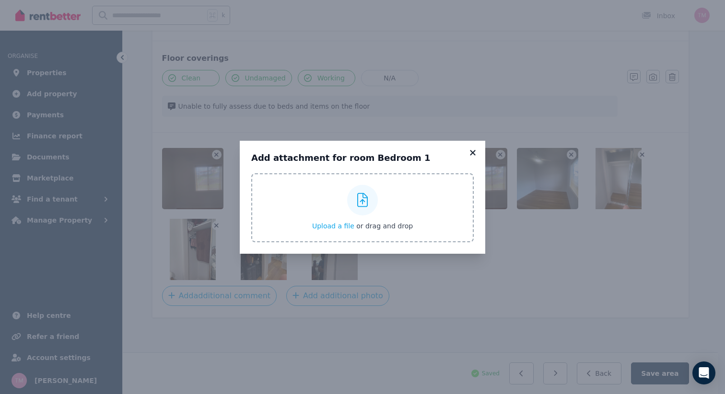
click at [474, 153] on icon at bounding box center [473, 153] width 10 height 9
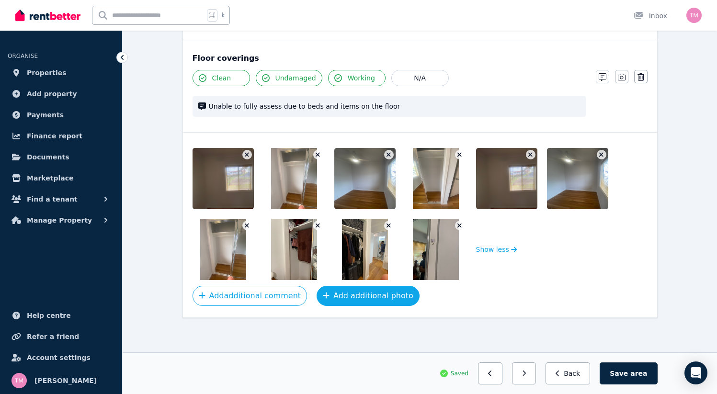
click at [342, 295] on button "Add additional photo" at bounding box center [368, 296] width 103 height 20
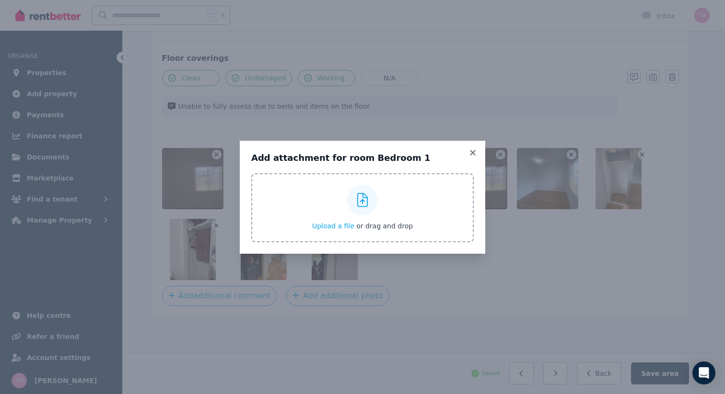
click at [331, 227] on span "Upload a file" at bounding box center [333, 226] width 42 height 8
click at [471, 151] on icon at bounding box center [473, 153] width 10 height 9
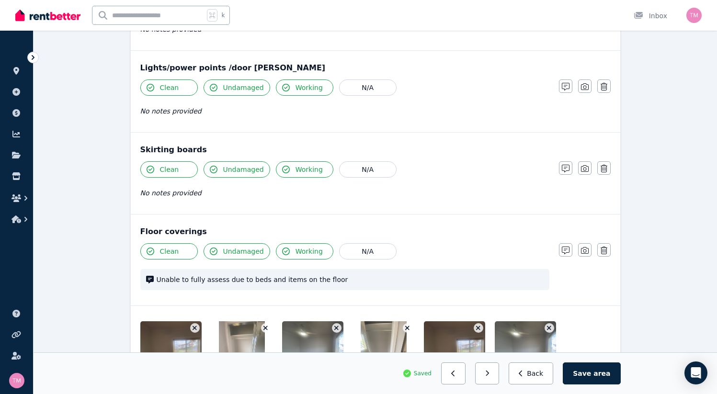
scroll to position [805, 0]
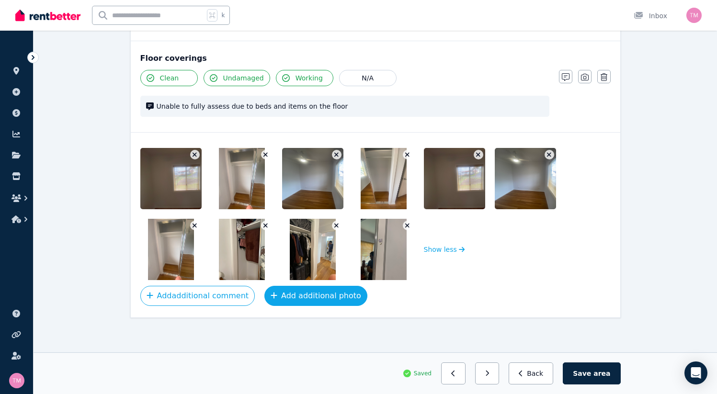
click at [297, 297] on button "Add additional photo" at bounding box center [316, 296] width 103 height 20
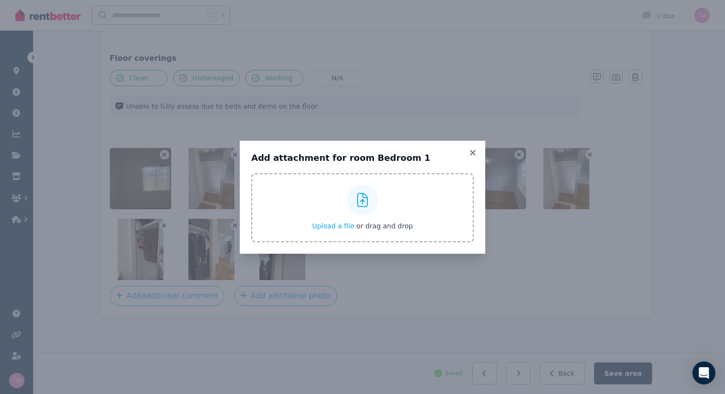
click at [481, 150] on div "Add attachment for room Bedroom 1 Upload a file or drag and drop" at bounding box center [362, 197] width 245 height 113
click at [470, 153] on icon at bounding box center [473, 153] width 10 height 9
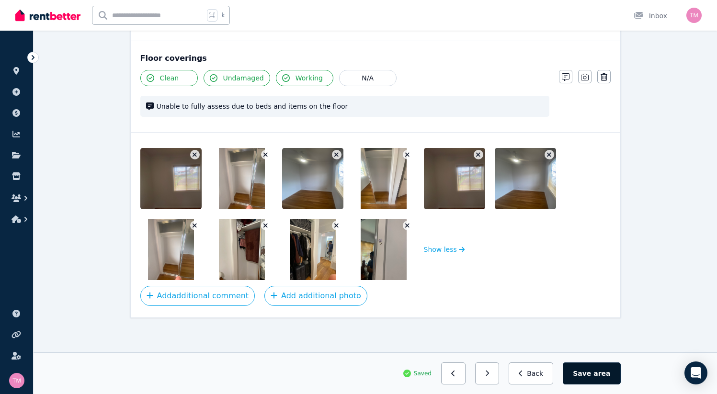
click at [621, 379] on button "Save area" at bounding box center [592, 374] width 58 height 22
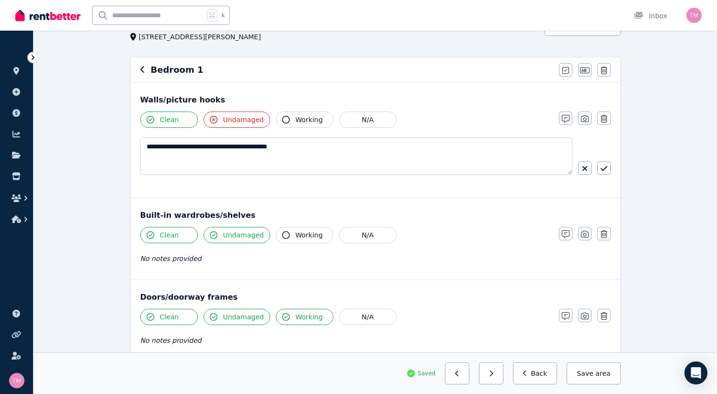
scroll to position [27, 0]
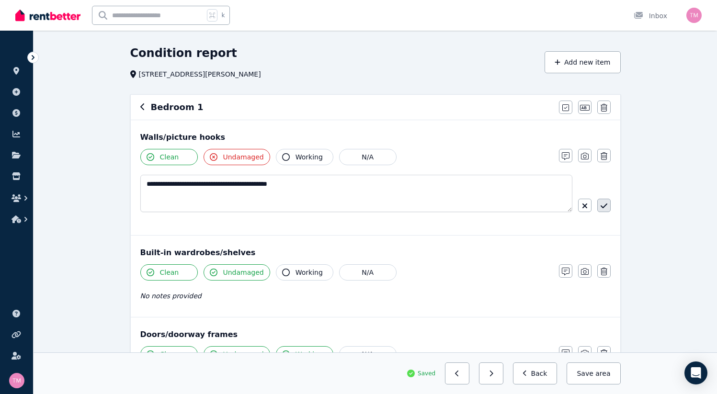
click at [601, 208] on icon "button" at bounding box center [604, 206] width 7 height 8
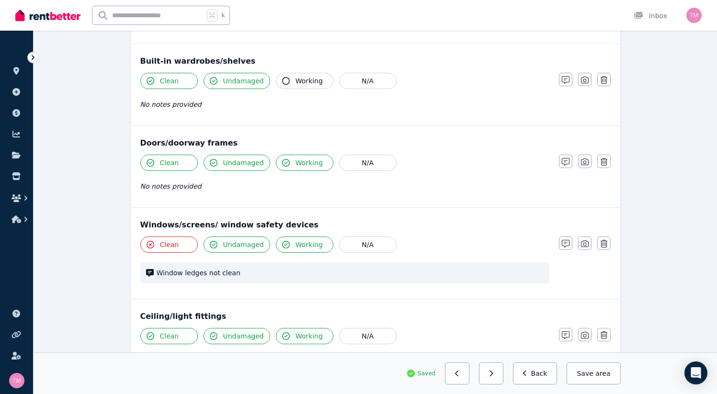
scroll to position [240, 0]
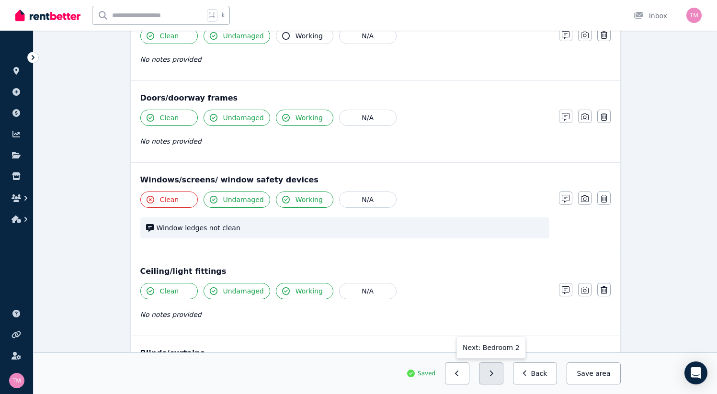
click at [504, 378] on button "button" at bounding box center [491, 374] width 24 height 22
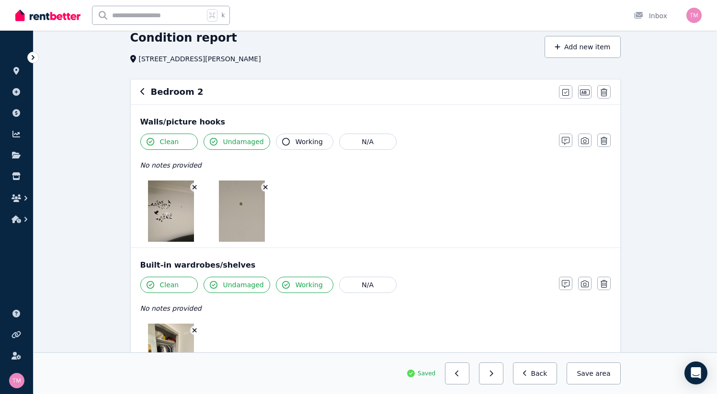
scroll to position [40, 0]
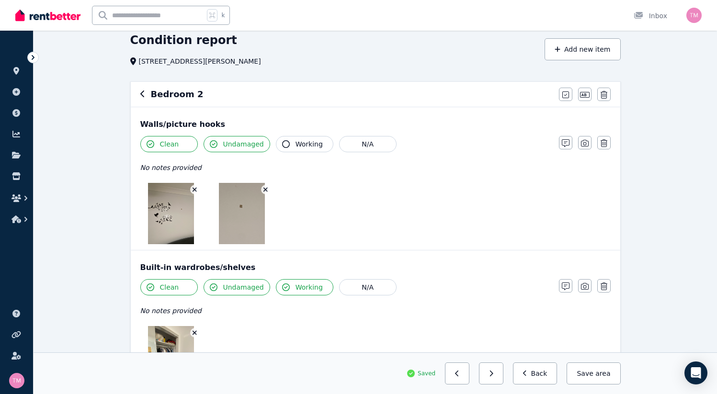
click at [204, 145] on button "Undamaged" at bounding box center [237, 144] width 67 height 16
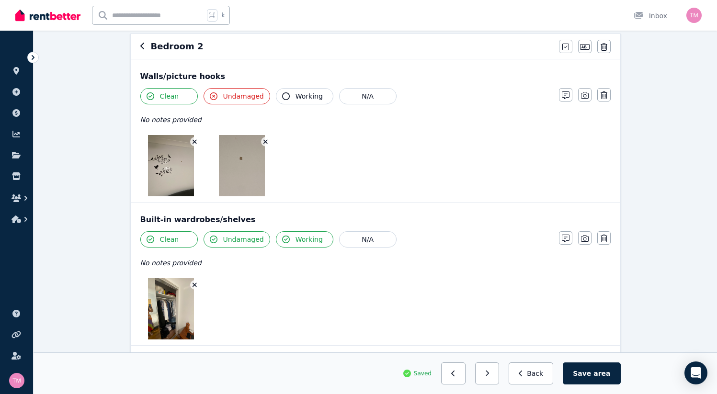
scroll to position [75, 0]
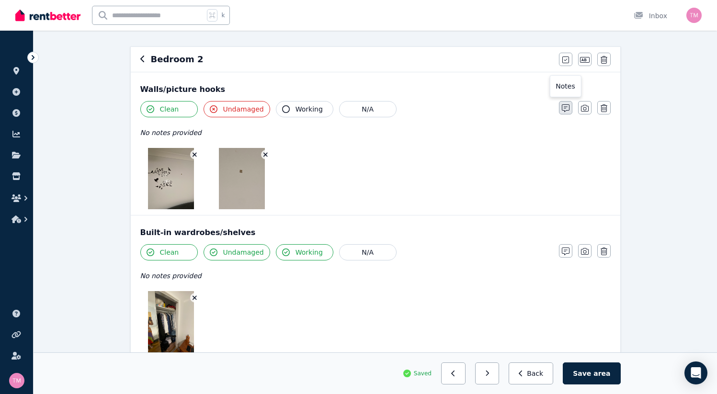
click at [570, 108] on icon "button" at bounding box center [566, 108] width 8 height 8
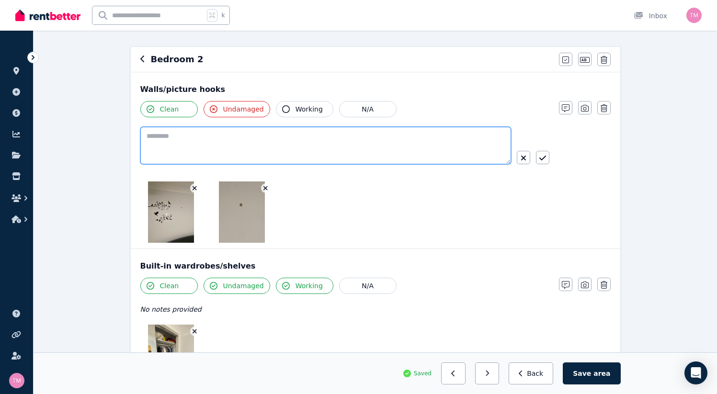
click at [140, 131] on textarea at bounding box center [325, 145] width 371 height 37
type textarea "**********"
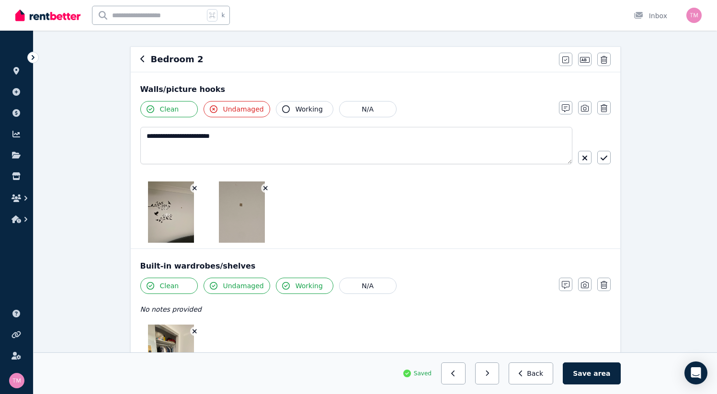
click at [351, 204] on div at bounding box center [344, 212] width 409 height 61
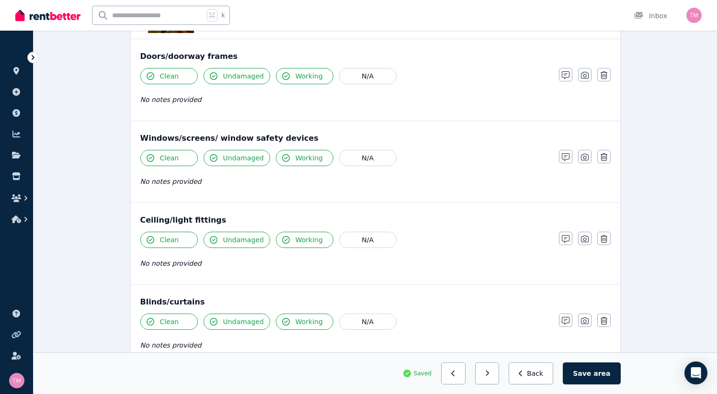
scroll to position [440, 0]
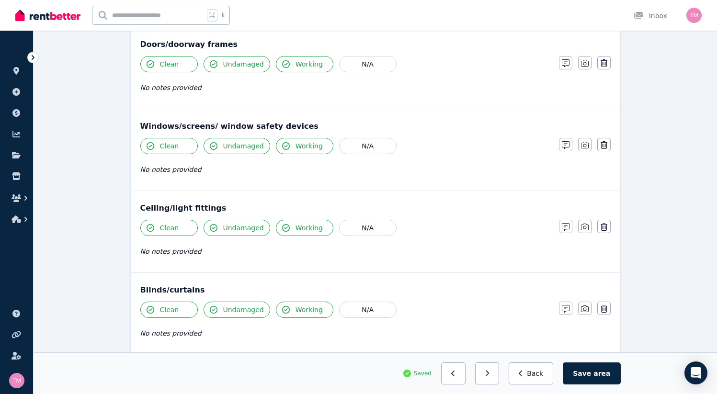
click at [160, 150] on span "Clean" at bounding box center [169, 146] width 19 height 10
click at [570, 143] on icon "button" at bounding box center [566, 145] width 8 height 8
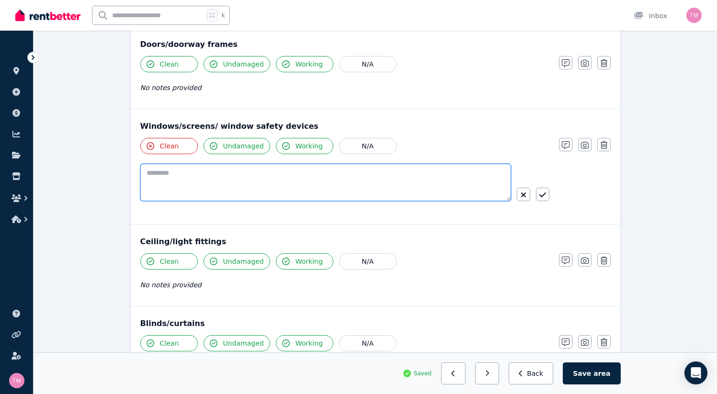
click at [141, 182] on textarea at bounding box center [325, 182] width 371 height 37
type textarea "**********"
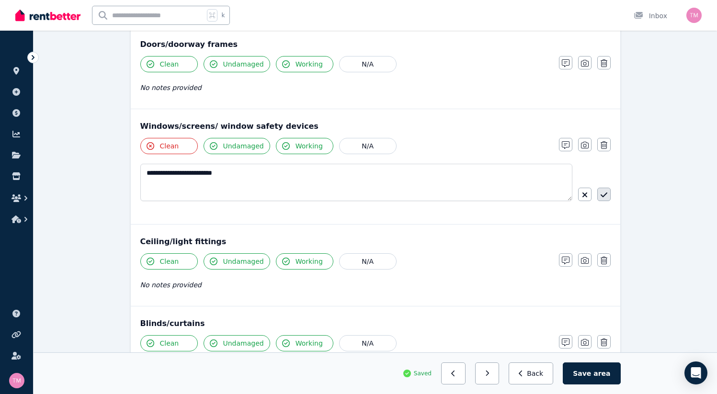
click at [601, 195] on icon "button" at bounding box center [604, 195] width 7 height 8
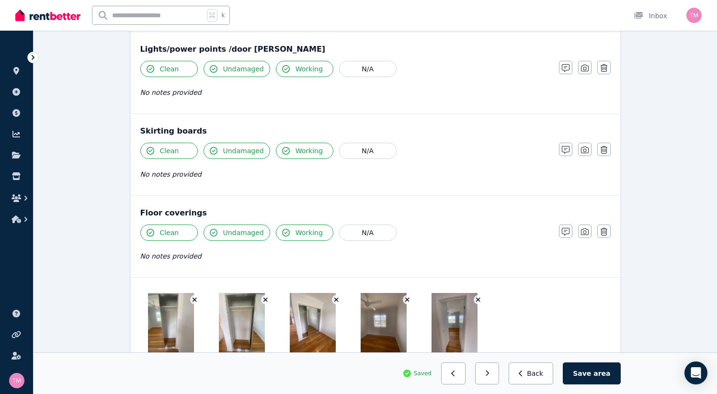
scroll to position [762, 0]
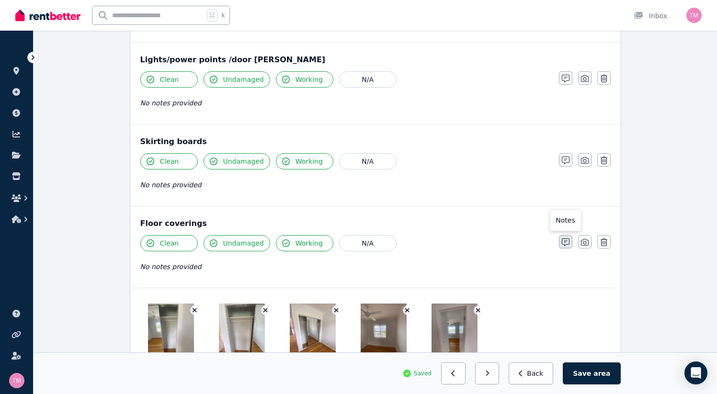
click at [570, 240] on icon "button" at bounding box center [566, 243] width 8 height 8
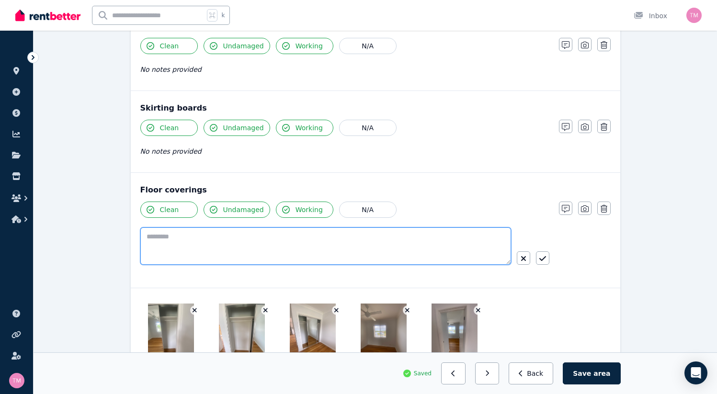
click at [140, 241] on textarea at bounding box center [325, 246] width 371 height 37
type textarea "**********"
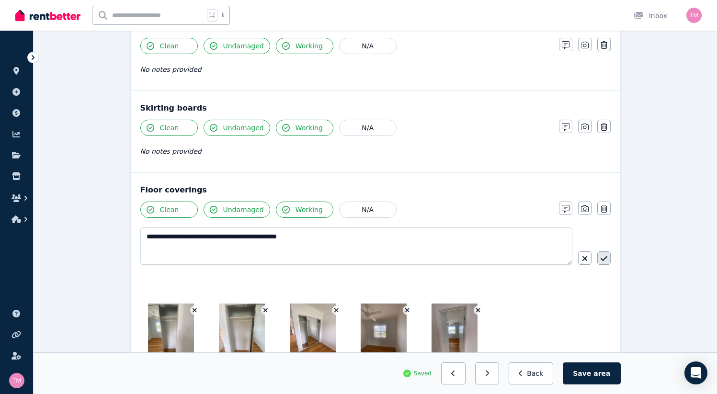
click at [601, 256] on icon "button" at bounding box center [604, 259] width 7 height 8
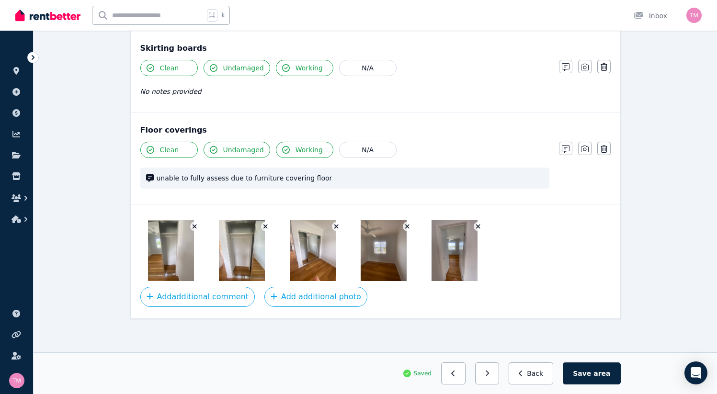
scroll to position [857, 0]
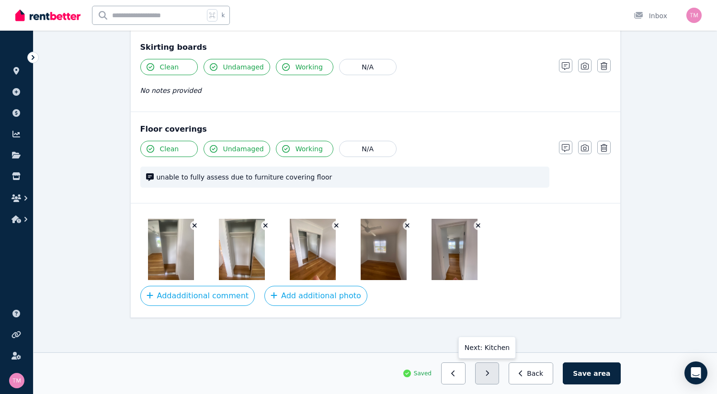
click at [490, 374] on icon "button" at bounding box center [487, 373] width 4 height 7
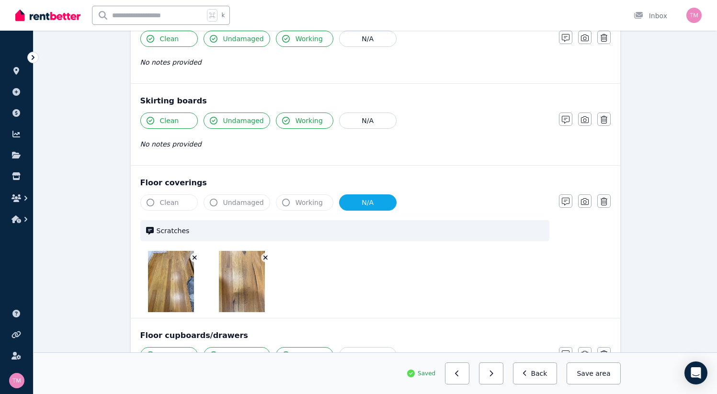
scroll to position [689, 0]
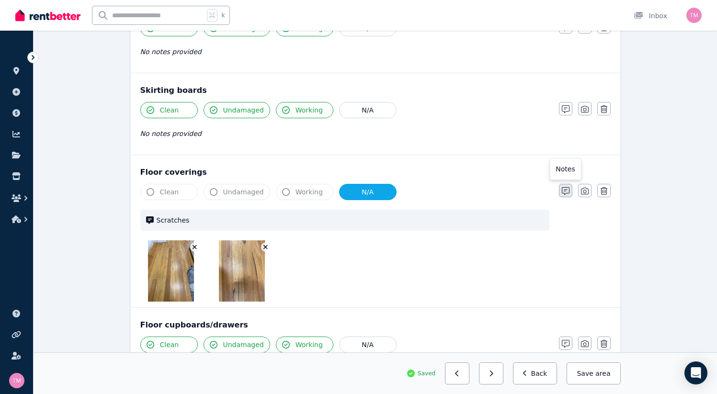
click at [570, 193] on icon "button" at bounding box center [566, 191] width 8 height 8
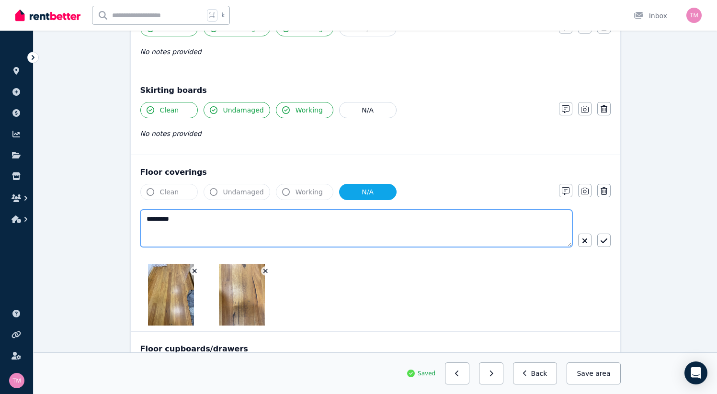
click at [150, 223] on textarea "*********" at bounding box center [356, 228] width 432 height 37
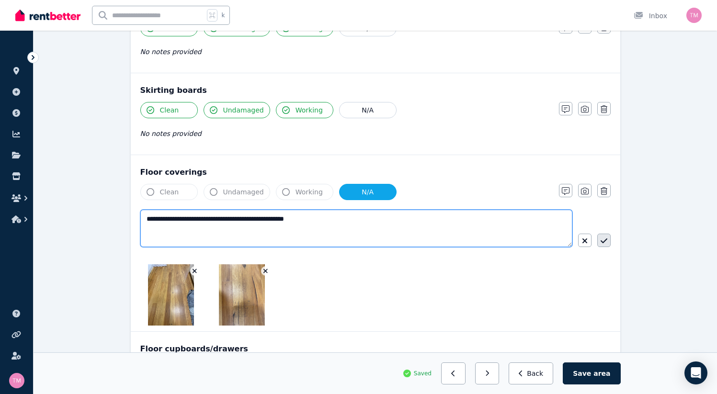
type textarea "**********"
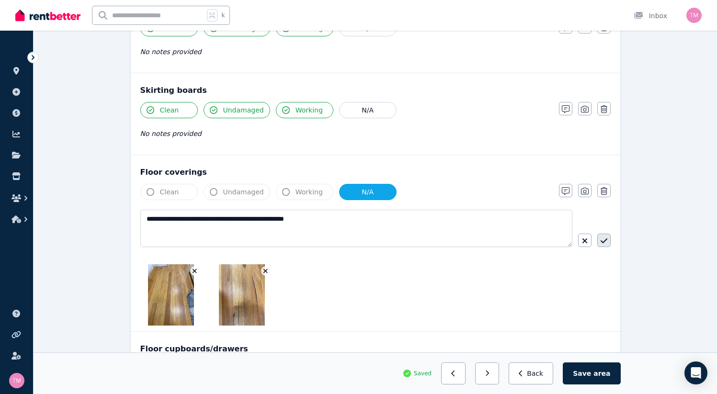
click at [598, 244] on button "button" at bounding box center [604, 240] width 13 height 13
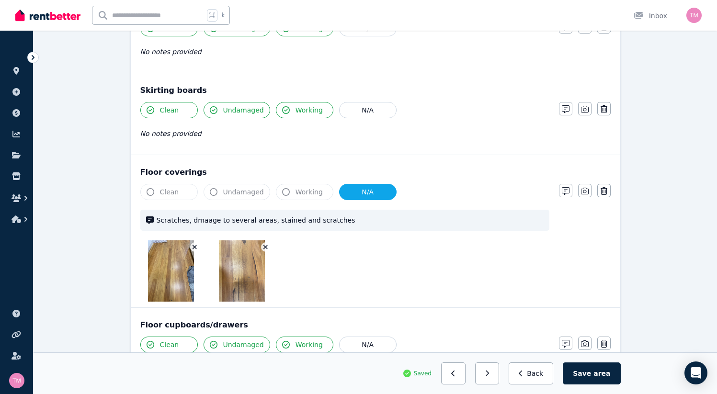
click at [282, 194] on icon "button" at bounding box center [286, 192] width 8 height 8
click at [282, 193] on icon "button" at bounding box center [286, 192] width 8 height 8
click at [339, 194] on button "N/A" at bounding box center [368, 192] width 58 height 16
click at [339, 184] on button "N/A" at bounding box center [368, 192] width 58 height 16
click at [339, 199] on button "N/A" at bounding box center [368, 192] width 58 height 16
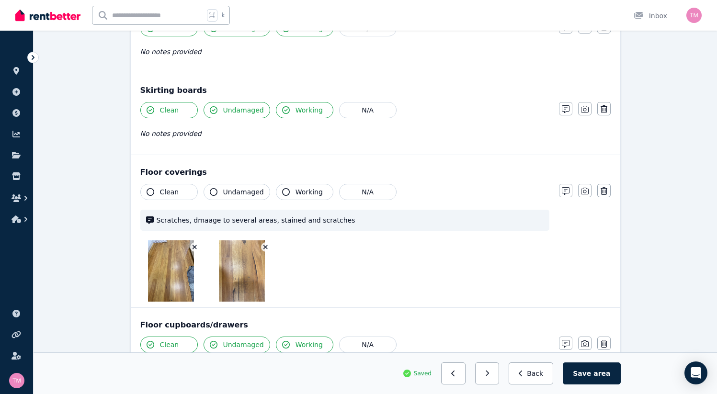
click at [282, 192] on icon "button" at bounding box center [286, 192] width 8 height 8
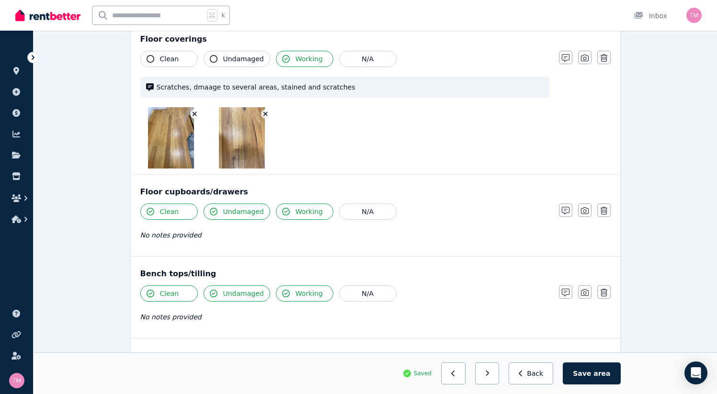
scroll to position [811, 0]
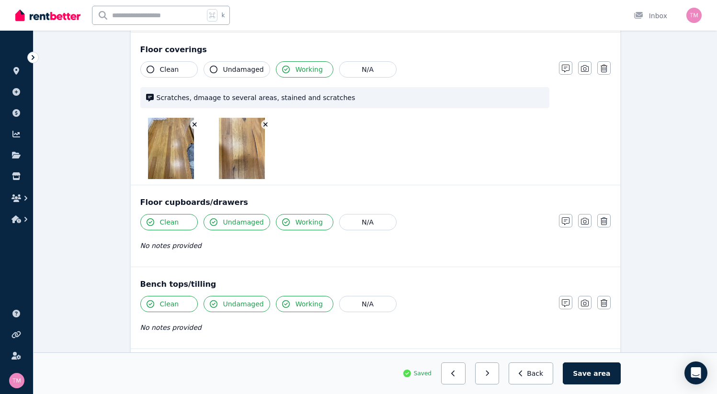
click at [276, 61] on button "Working" at bounding box center [305, 69] width 58 height 16
click at [223, 222] on span "Undamaged" at bounding box center [243, 223] width 41 height 10
click at [570, 221] on icon "button" at bounding box center [566, 222] width 8 height 8
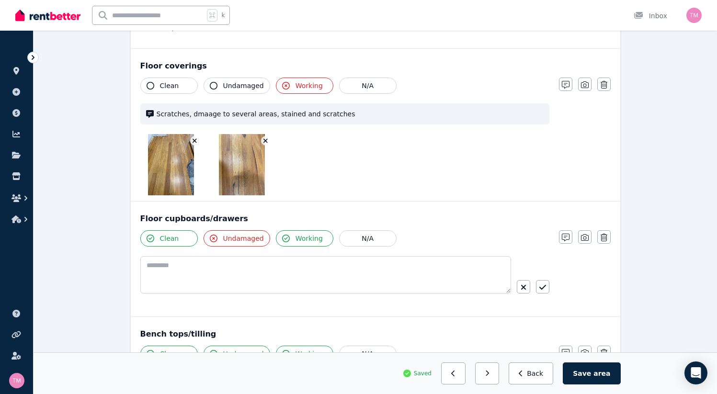
scroll to position [798, 0]
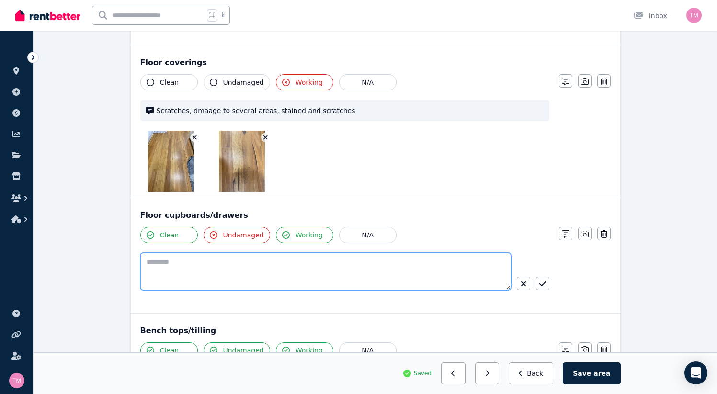
click at [140, 265] on textarea at bounding box center [325, 271] width 371 height 37
type textarea "**********"
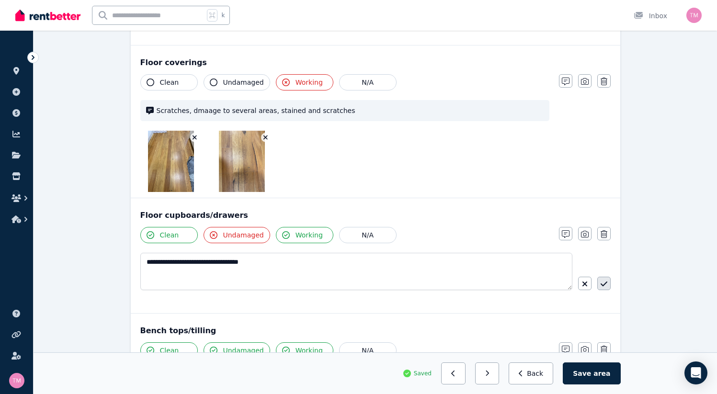
click at [601, 284] on icon "button" at bounding box center [604, 284] width 7 height 8
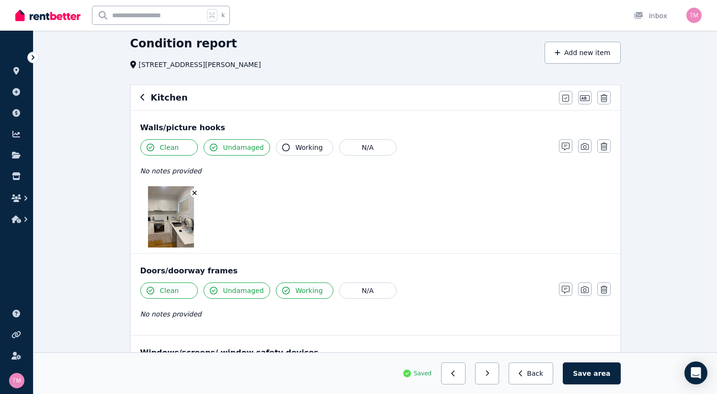
scroll to position [0, 0]
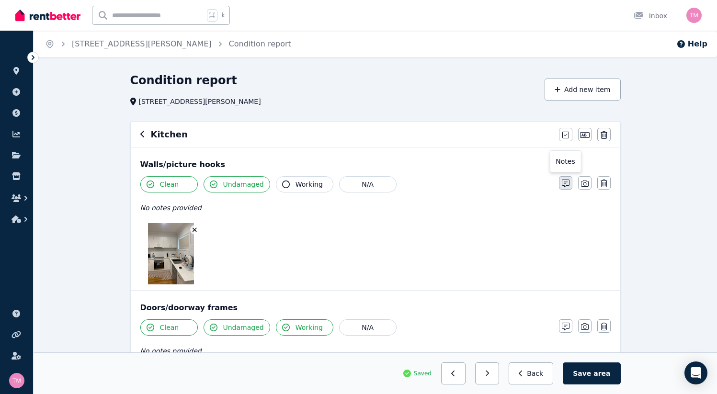
click at [570, 182] on icon "button" at bounding box center [566, 184] width 8 height 8
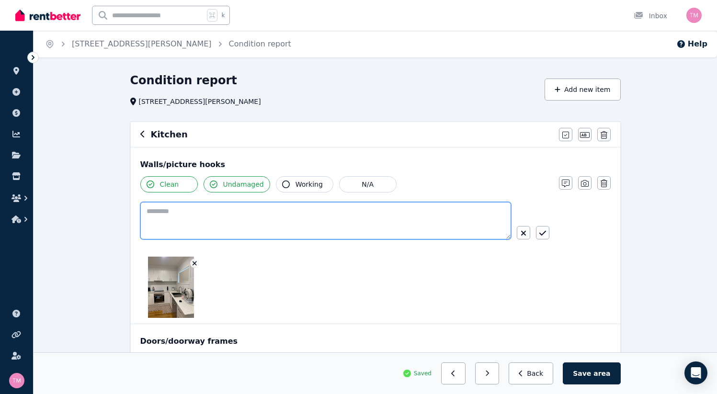
click at [140, 217] on textarea at bounding box center [325, 220] width 371 height 37
click at [171, 211] on textarea "**********" at bounding box center [356, 220] width 432 height 37
type textarea "**********"
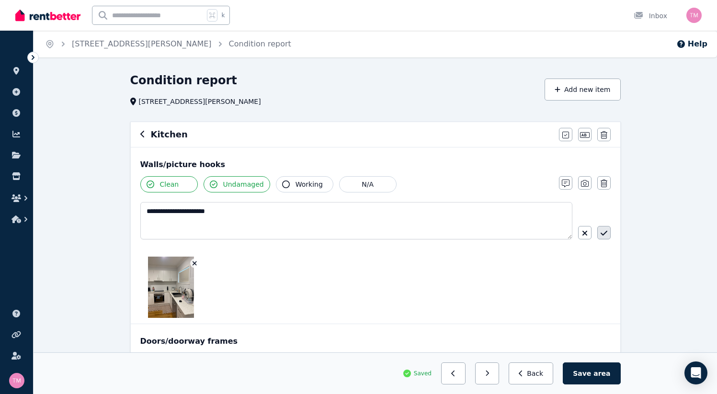
click at [600, 233] on icon "button" at bounding box center [603, 233] width 7 height 5
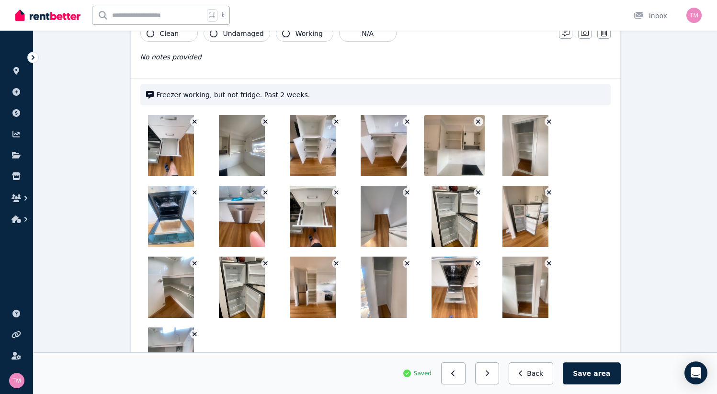
scroll to position [1631, 0]
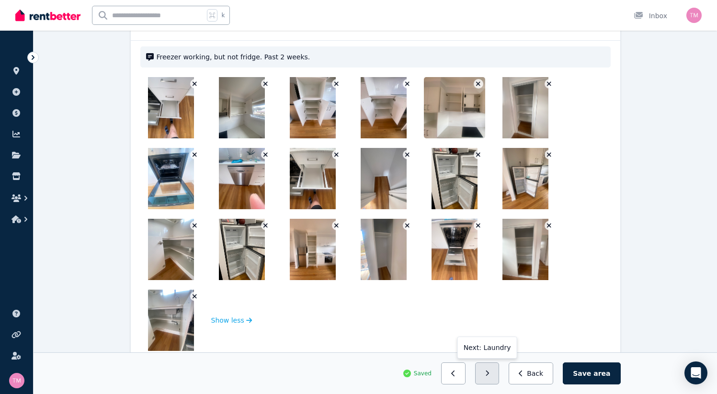
click at [500, 377] on button "button" at bounding box center [487, 374] width 24 height 22
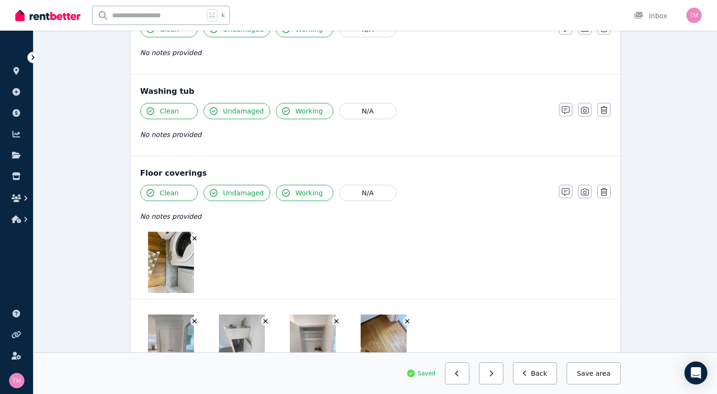
scroll to position [784, 0]
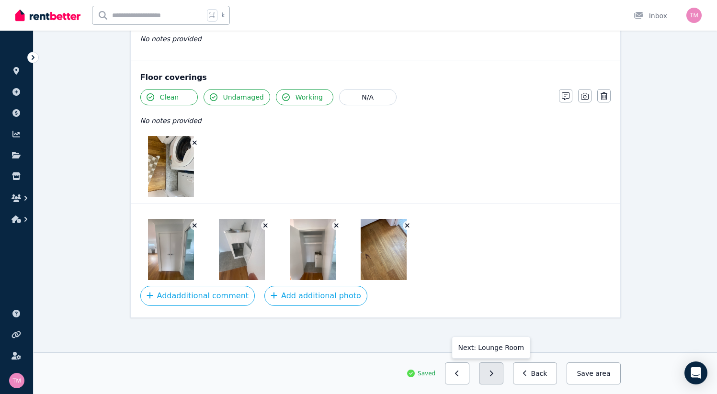
click at [494, 376] on icon "button" at bounding box center [491, 373] width 4 height 7
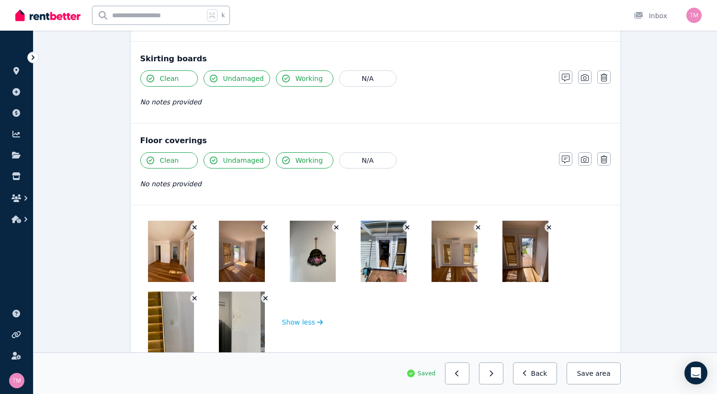
scroll to position [599, 0]
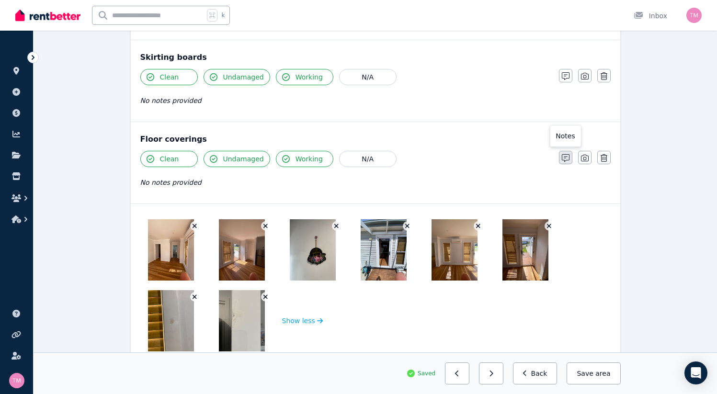
click at [573, 162] on button "button" at bounding box center [565, 157] width 13 height 13
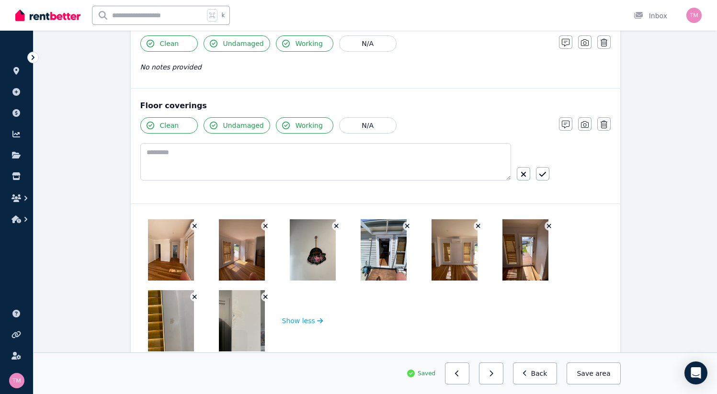
click at [204, 130] on button "Undamaged" at bounding box center [237, 125] width 67 height 16
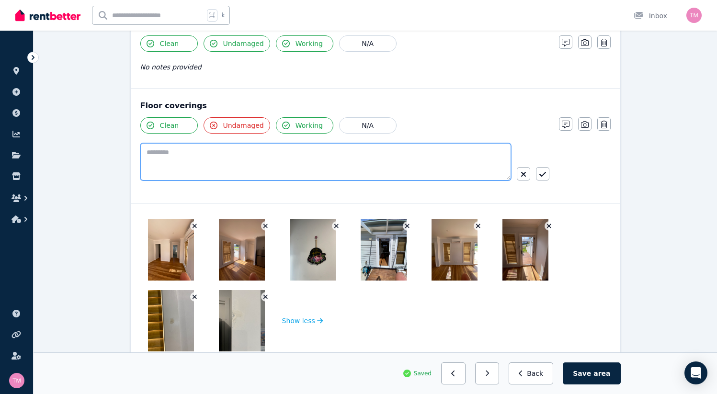
click at [149, 169] on textarea at bounding box center [325, 161] width 371 height 37
type textarea "**********"
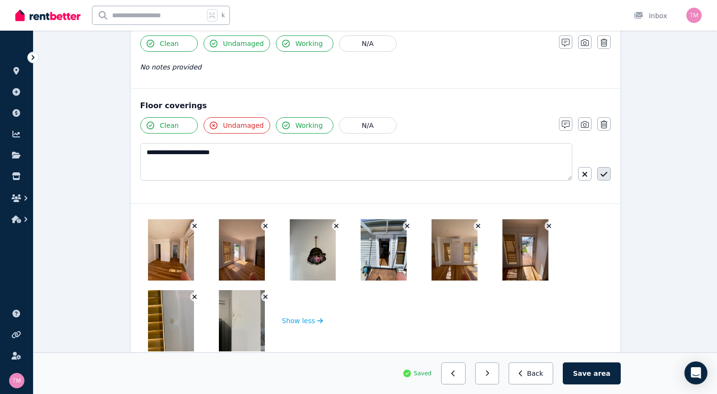
click at [598, 170] on button "button" at bounding box center [604, 173] width 13 height 13
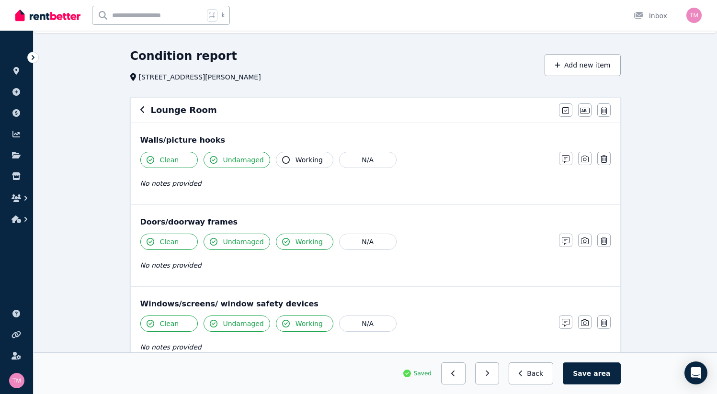
scroll to position [28, 0]
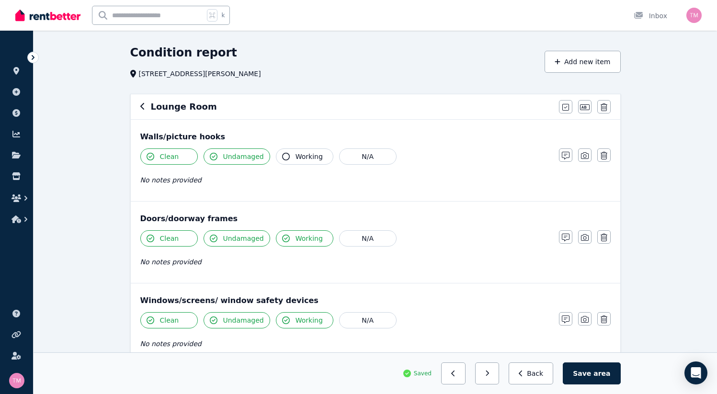
click at [223, 154] on span "Undamaged" at bounding box center [243, 157] width 41 height 10
click at [573, 160] on button "button" at bounding box center [565, 155] width 13 height 13
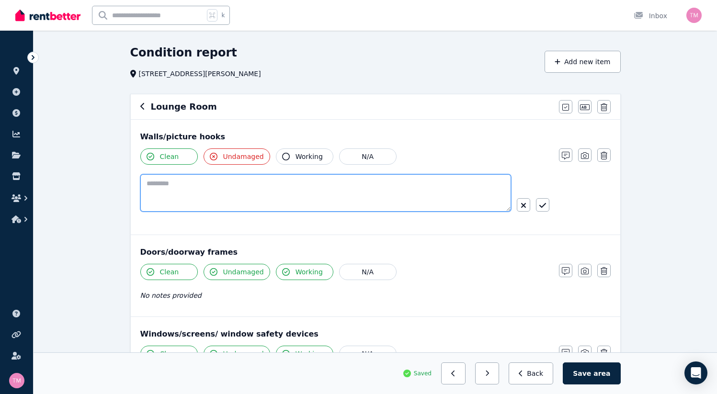
click at [140, 185] on textarea at bounding box center [325, 192] width 371 height 37
type textarea "*"
type textarea "**********"
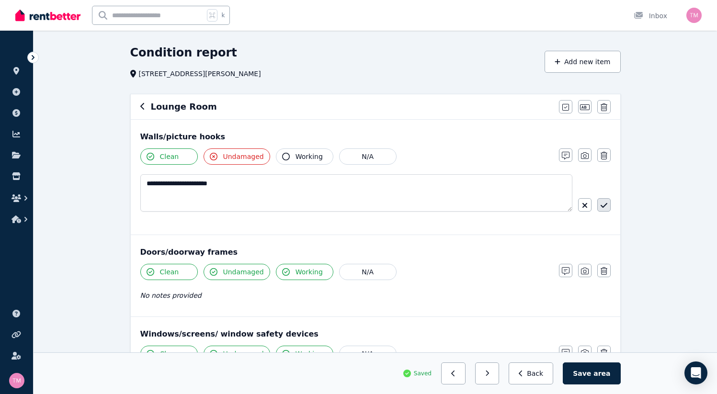
click at [598, 207] on button "button" at bounding box center [604, 204] width 13 height 13
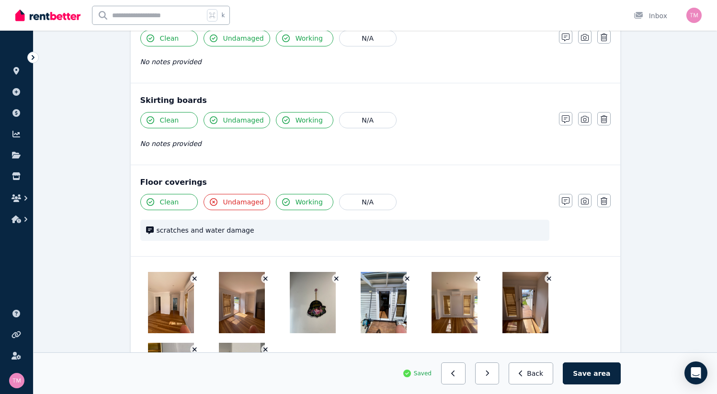
scroll to position [690, 0]
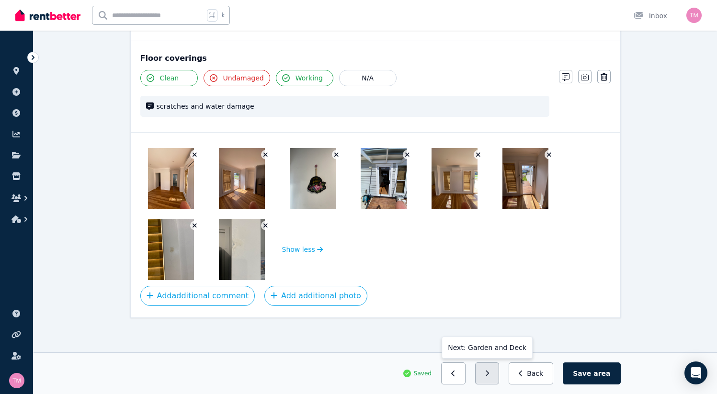
click at [500, 369] on button "button" at bounding box center [487, 374] width 24 height 22
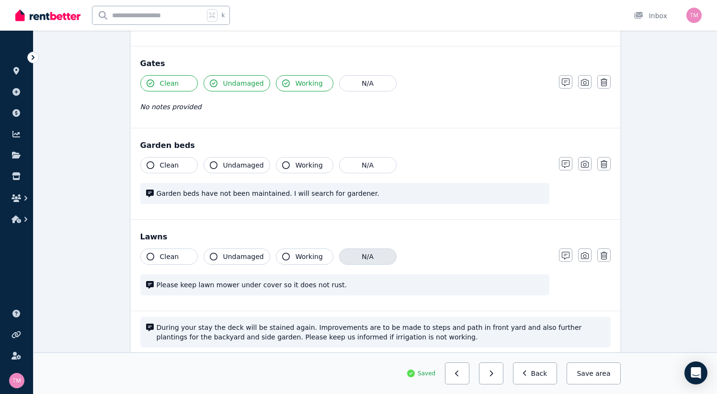
scroll to position [668, 0]
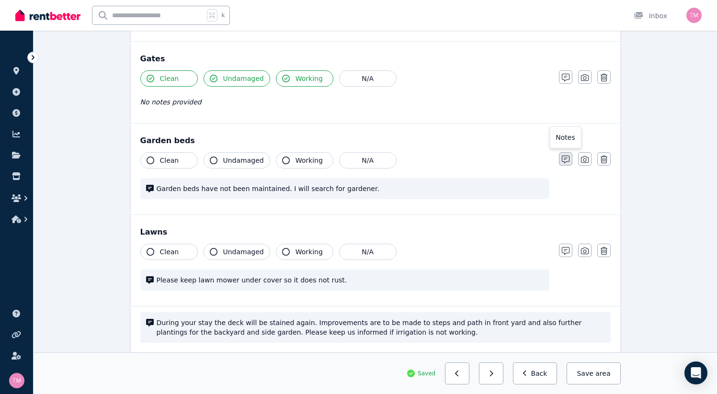
click at [570, 160] on icon "button" at bounding box center [566, 160] width 8 height 8
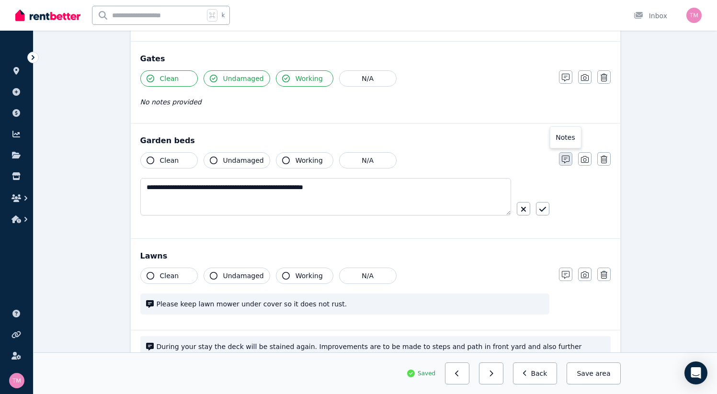
scroll to position [692, 0]
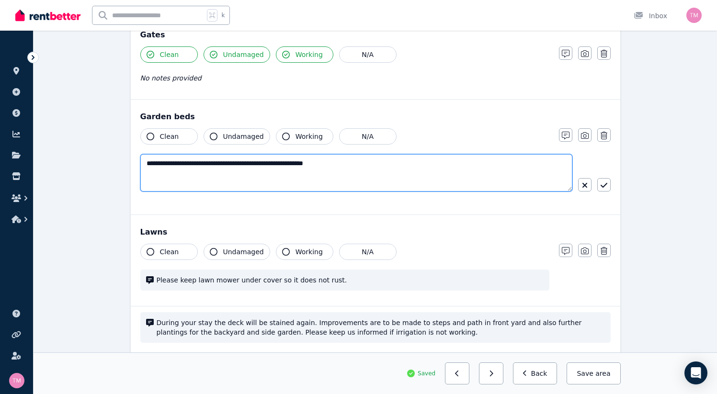
click at [329, 166] on textarea "**********" at bounding box center [356, 172] width 432 height 37
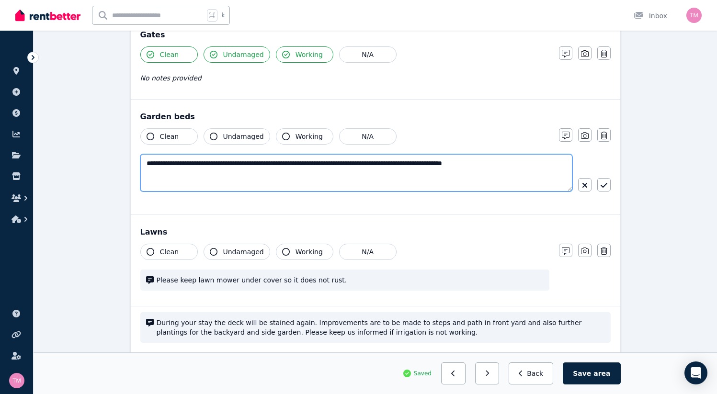
click at [341, 165] on textarea "**********" at bounding box center [356, 172] width 432 height 37
click at [329, 164] on textarea "**********" at bounding box center [356, 172] width 432 height 37
click at [385, 163] on textarea "**********" at bounding box center [356, 172] width 432 height 37
type textarea "**********"
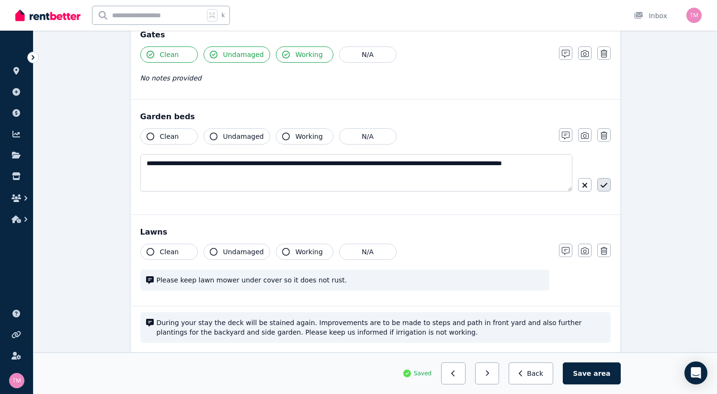
click at [600, 184] on icon "button" at bounding box center [603, 185] width 7 height 5
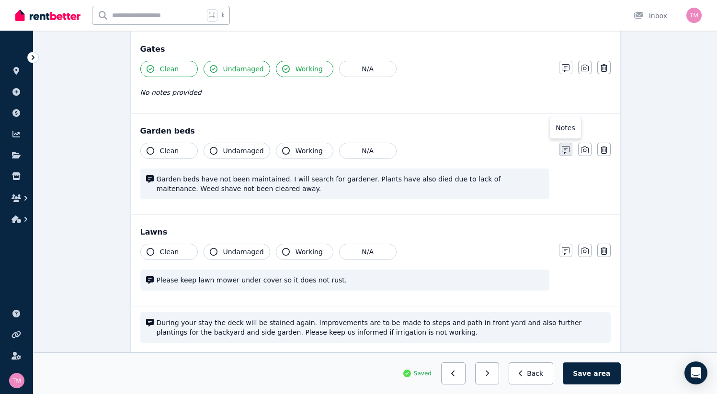
click at [570, 149] on icon "button" at bounding box center [566, 150] width 8 height 8
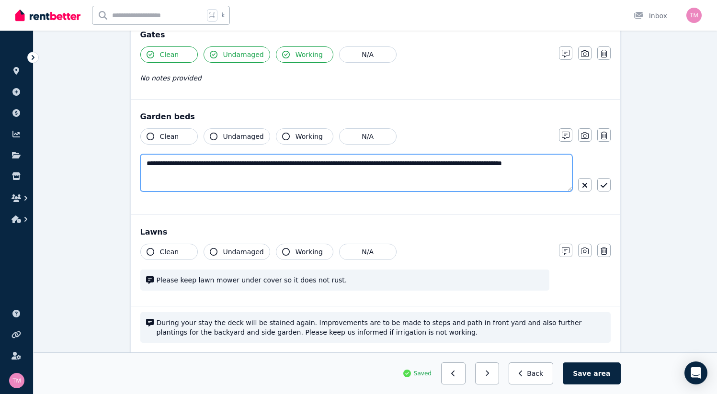
click at [490, 165] on textarea "**********" at bounding box center [356, 172] width 432 height 37
click at [492, 163] on textarea "**********" at bounding box center [356, 172] width 432 height 37
click at [181, 175] on textarea "**********" at bounding box center [356, 172] width 432 height 37
type textarea "**********"
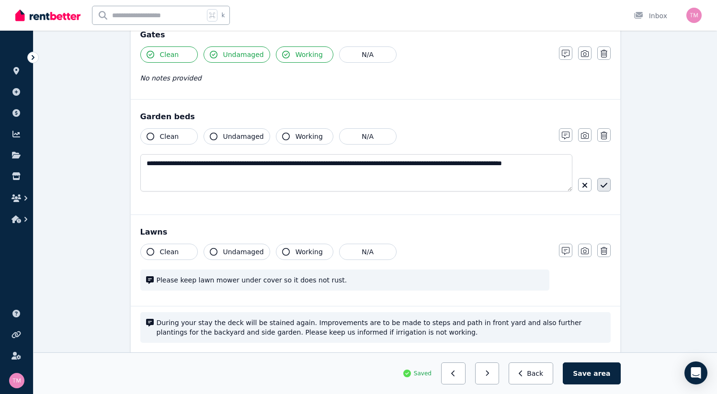
click at [600, 186] on icon "button" at bounding box center [603, 185] width 7 height 5
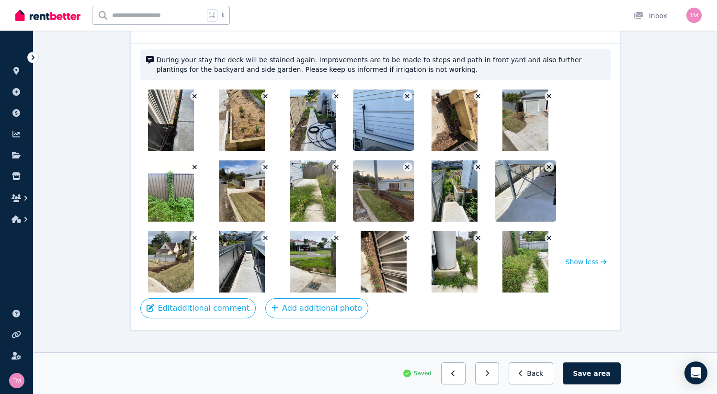
scroll to position [954, 0]
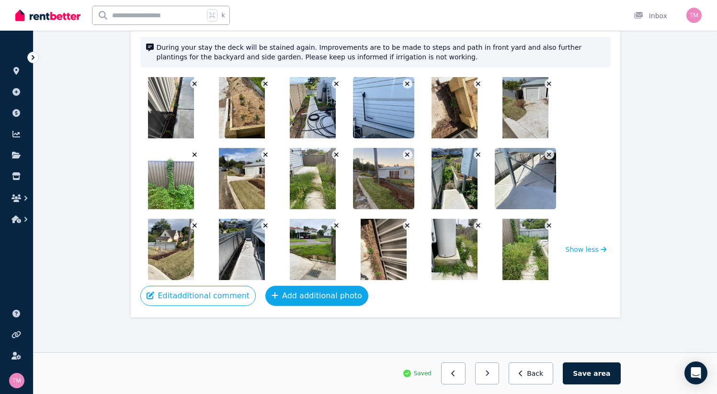
click at [281, 302] on button "Add additional photo" at bounding box center [316, 296] width 103 height 20
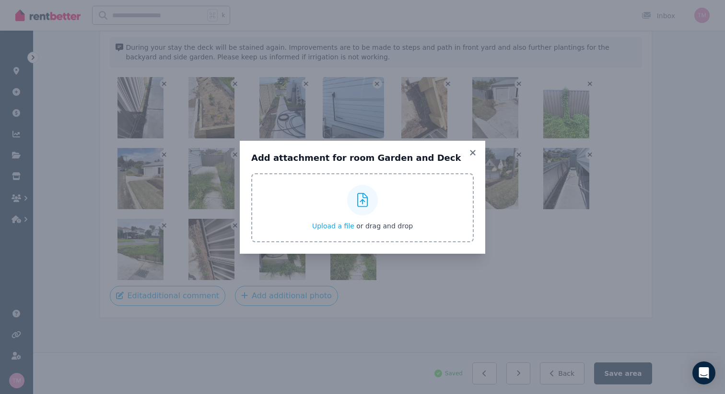
click at [362, 202] on icon at bounding box center [362, 200] width 11 height 14
click at [0, 0] on input "Upload a file or drag and drop" at bounding box center [0, 0] width 0 height 0
click at [473, 152] on icon at bounding box center [473, 153] width 10 height 9
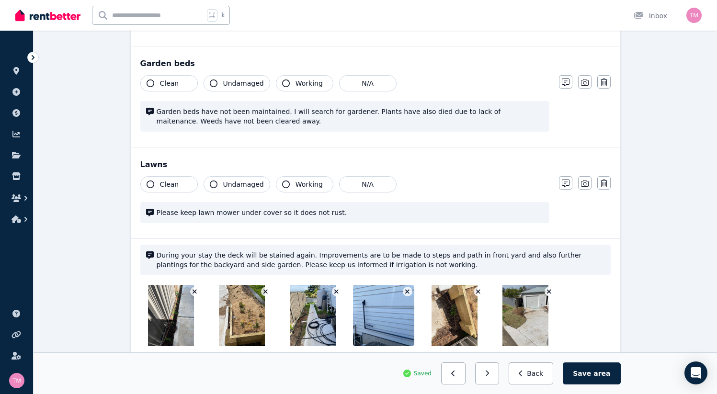
scroll to position [759, 0]
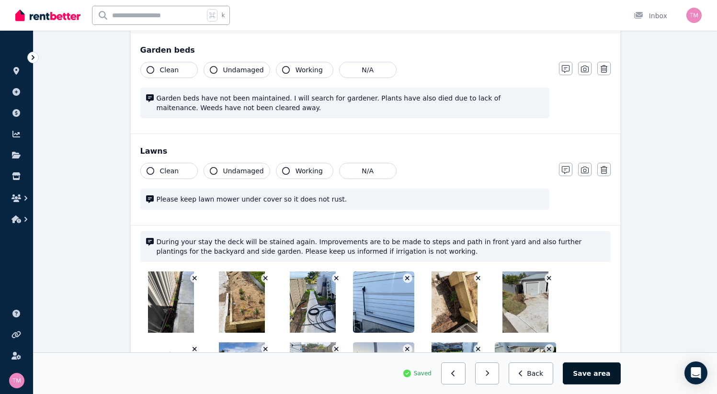
click at [621, 375] on button "Save area" at bounding box center [592, 374] width 58 height 22
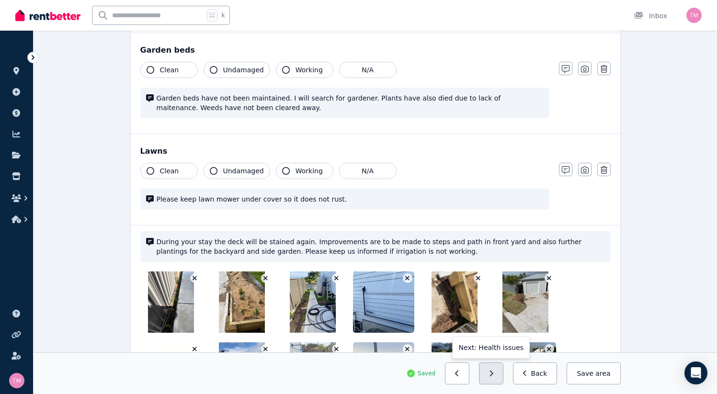
click at [504, 376] on button "button" at bounding box center [491, 374] width 24 height 22
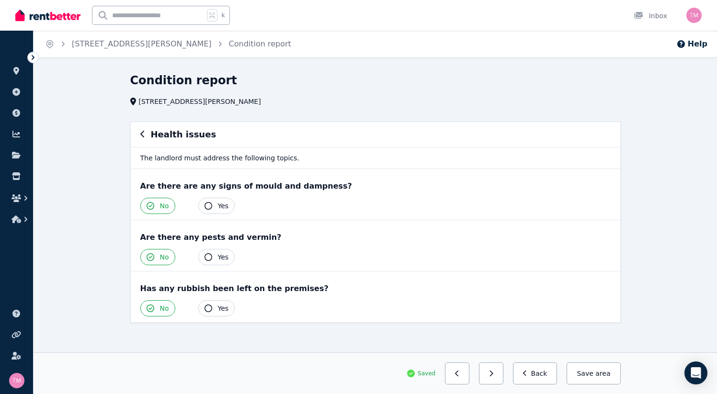
scroll to position [5, 0]
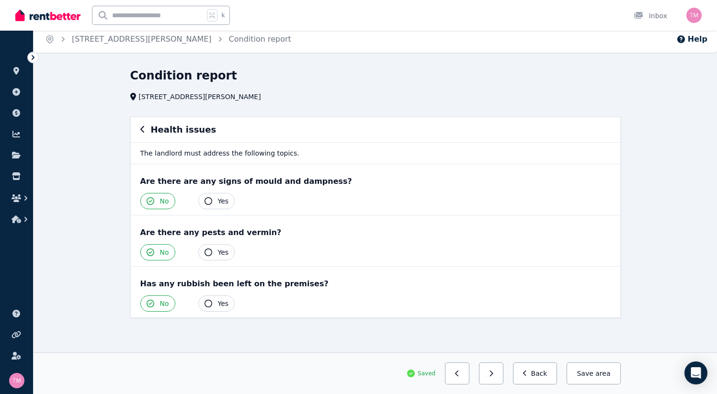
click at [205, 305] on icon "button" at bounding box center [209, 304] width 8 height 8
click at [313, 301] on div "Yes No" at bounding box center [375, 304] width 471 height 16
click at [147, 305] on icon "button" at bounding box center [151, 304] width 8 height 8
click at [494, 375] on icon "button" at bounding box center [491, 374] width 3 height 6
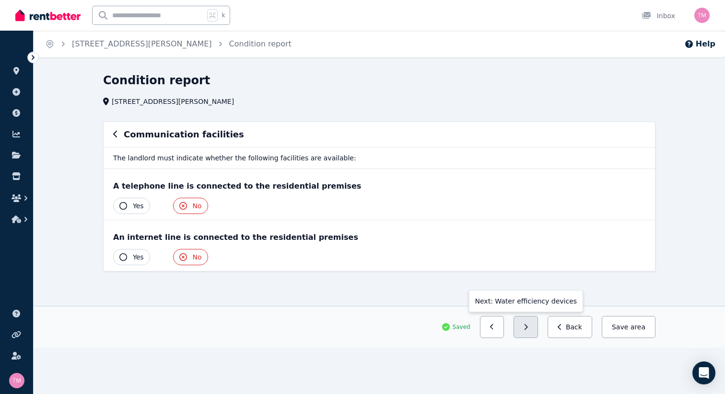
click at [532, 327] on button "button" at bounding box center [525, 327] width 24 height 22
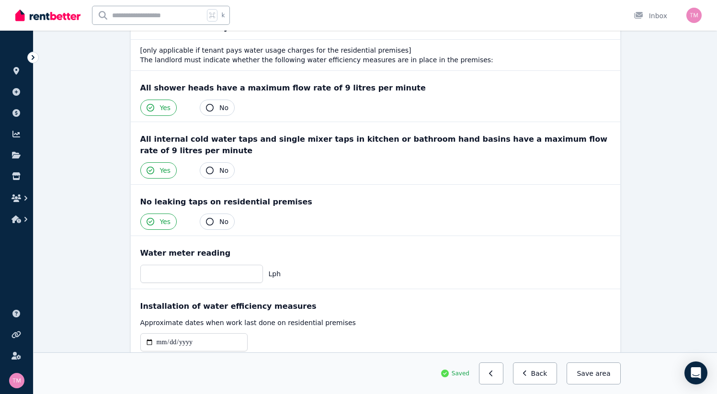
scroll to position [144, 0]
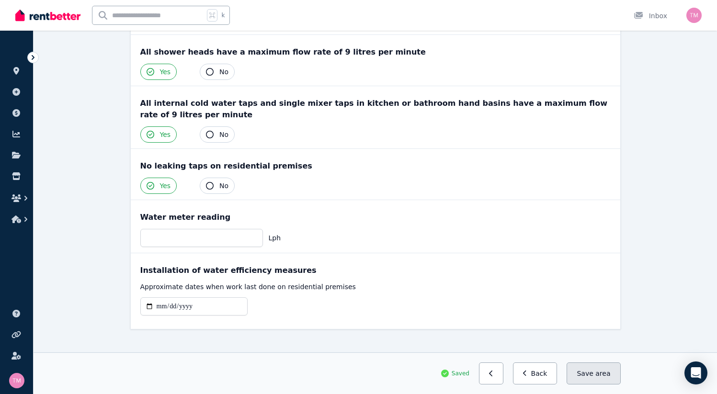
click at [621, 374] on button "Save area" at bounding box center [594, 374] width 54 height 22
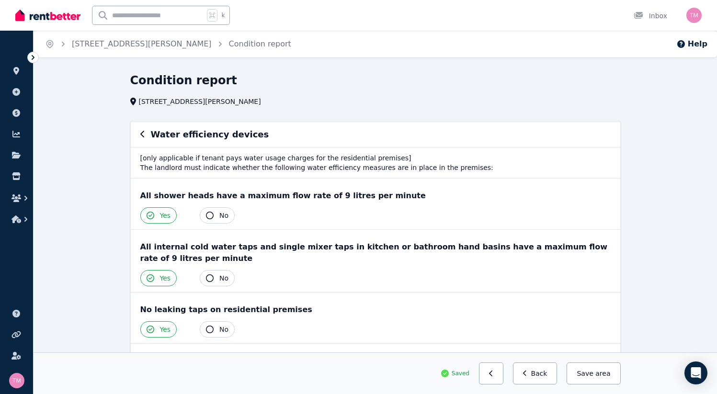
click at [153, 138] on h6 "Water efficiency devices" at bounding box center [210, 134] width 118 height 13
click at [558, 375] on button "Back" at bounding box center [535, 374] width 45 height 22
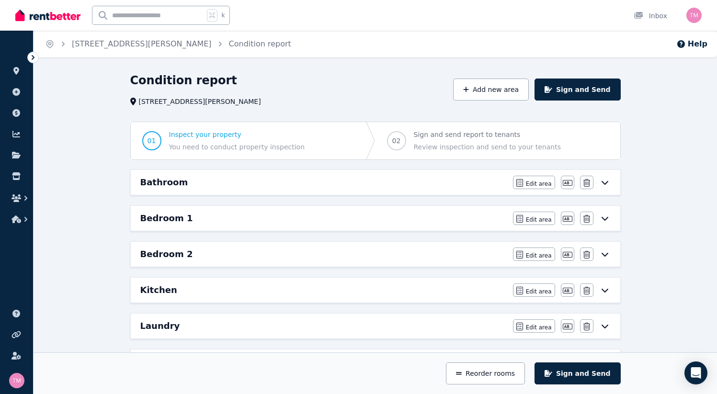
click at [611, 181] on icon at bounding box center [605, 183] width 12 height 8
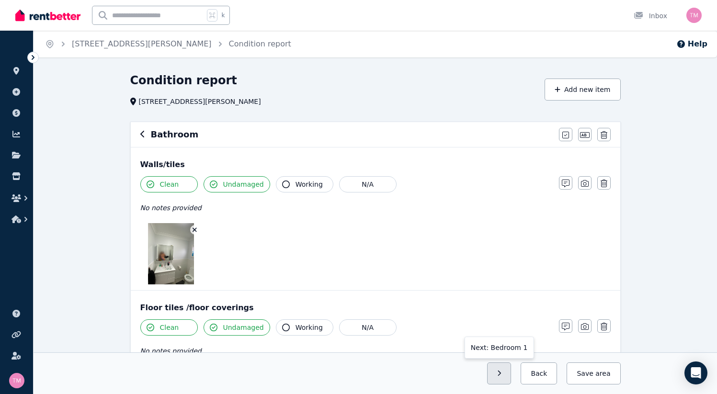
click at [512, 373] on button "button" at bounding box center [499, 374] width 24 height 22
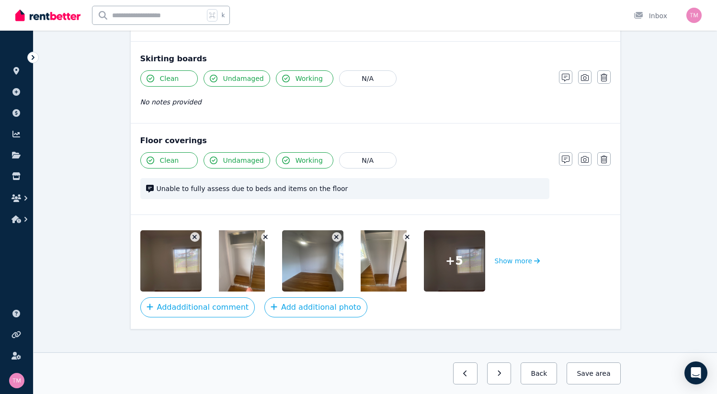
scroll to position [710, 0]
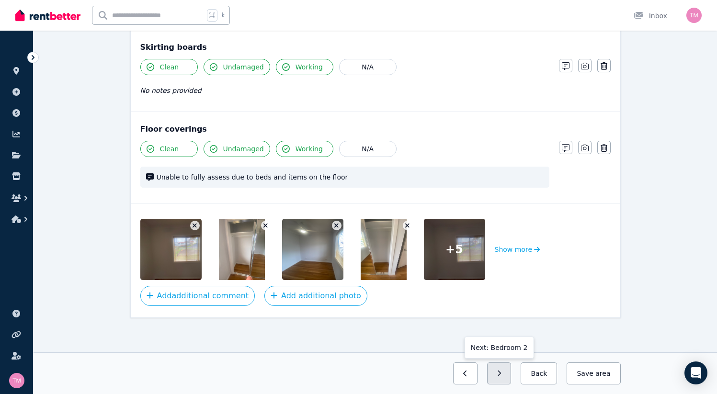
click at [502, 372] on icon "button" at bounding box center [499, 373] width 4 height 7
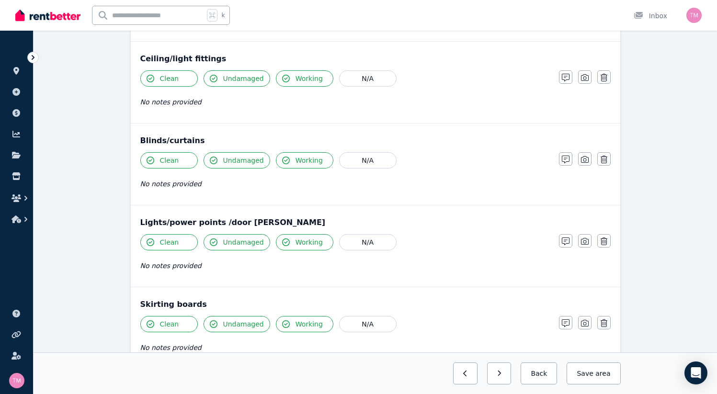
scroll to position [833, 0]
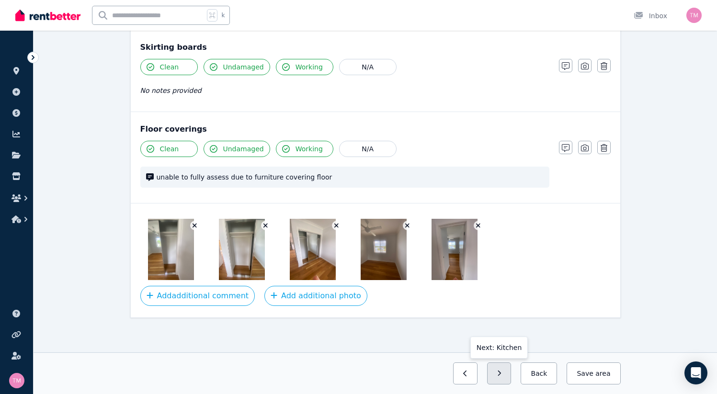
click at [502, 374] on icon "button" at bounding box center [499, 373] width 4 height 7
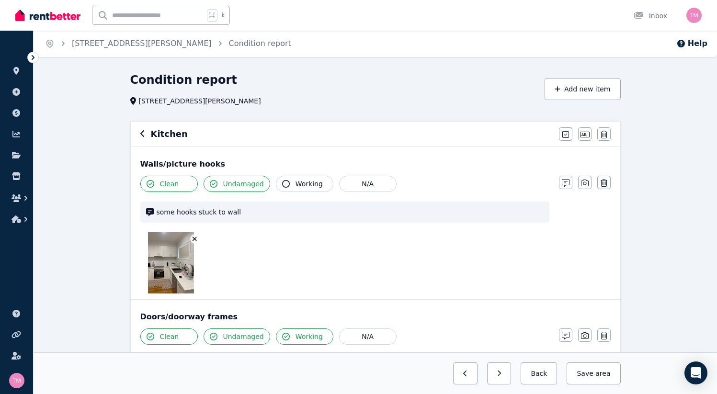
scroll to position [0, 0]
click at [512, 378] on button "button" at bounding box center [499, 374] width 24 height 22
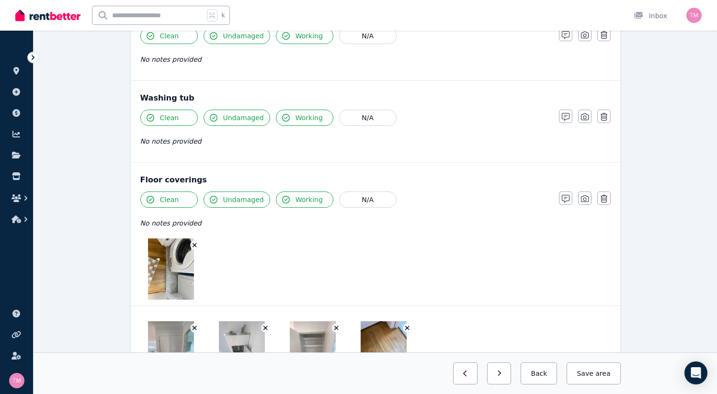
scroll to position [784, 0]
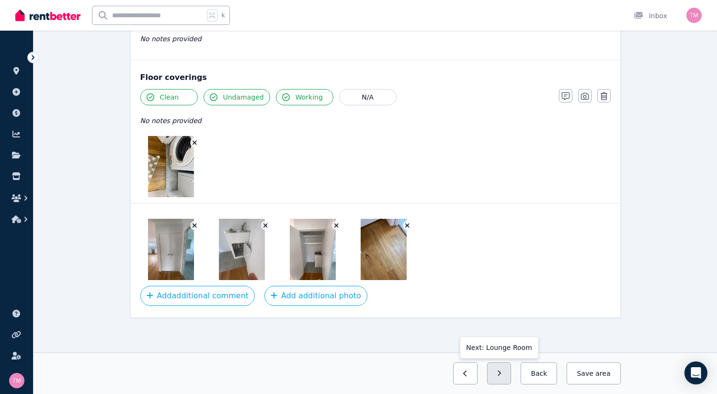
click at [512, 377] on button "button" at bounding box center [499, 374] width 24 height 22
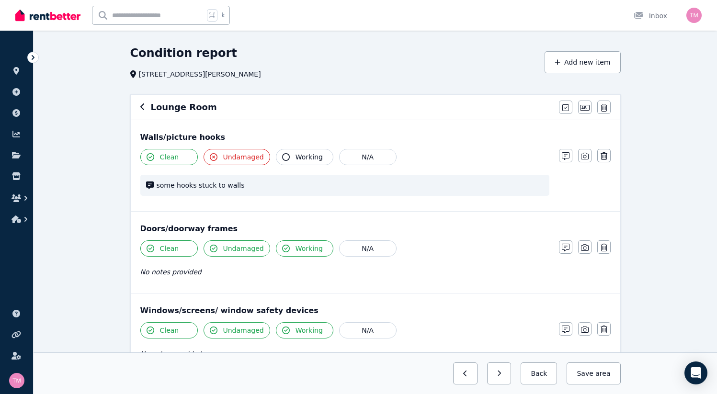
scroll to position [0, 0]
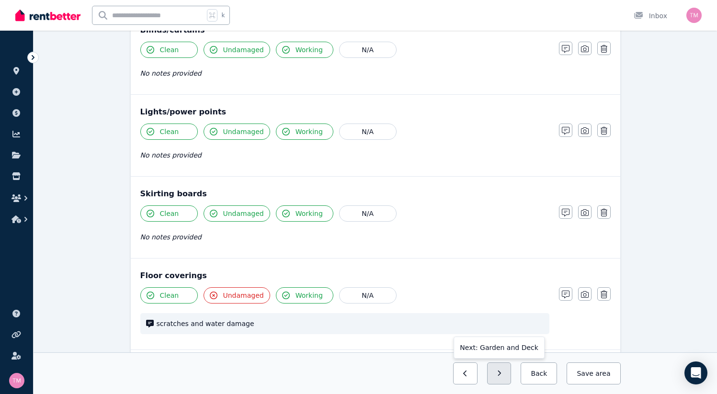
click at [502, 375] on icon "button" at bounding box center [499, 373] width 4 height 7
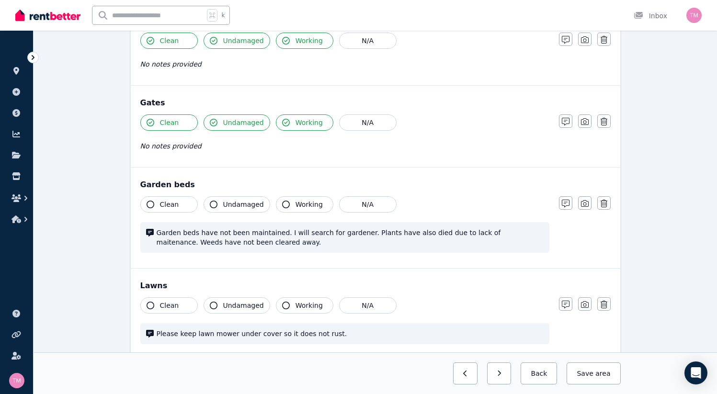
scroll to position [622, 0]
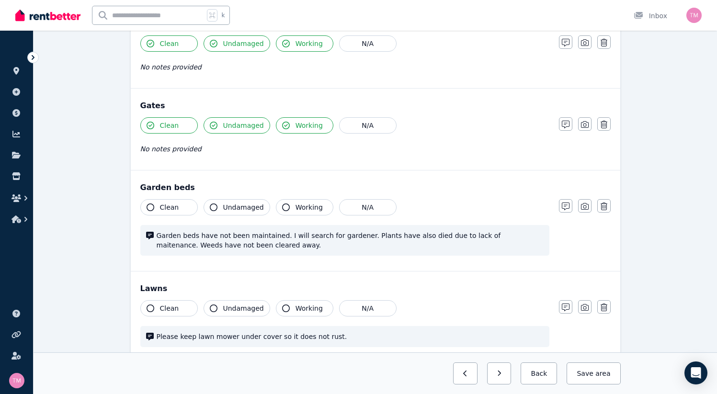
click at [160, 311] on span "Clean" at bounding box center [169, 309] width 19 height 10
click at [621, 377] on button "Save area" at bounding box center [592, 374] width 58 height 22
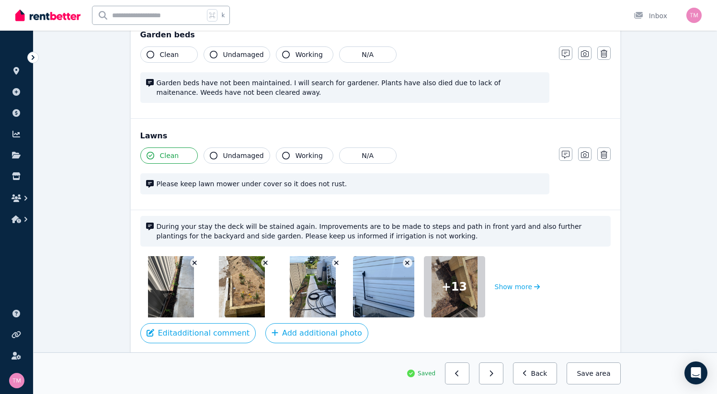
scroll to position [812, 0]
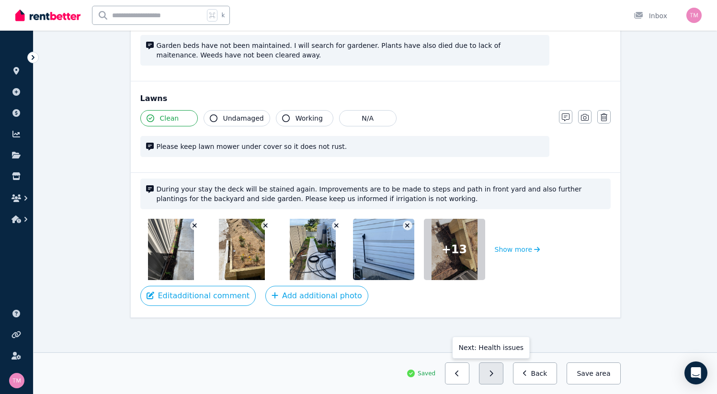
click at [494, 375] on icon "button" at bounding box center [491, 373] width 4 height 7
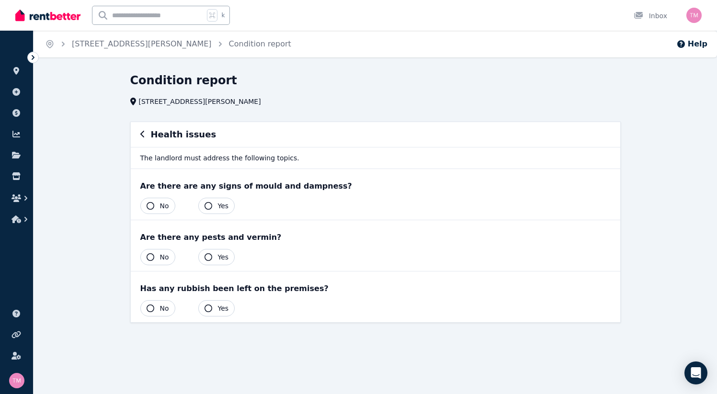
scroll to position [0, 0]
click at [494, 375] on icon "button" at bounding box center [491, 373] width 4 height 7
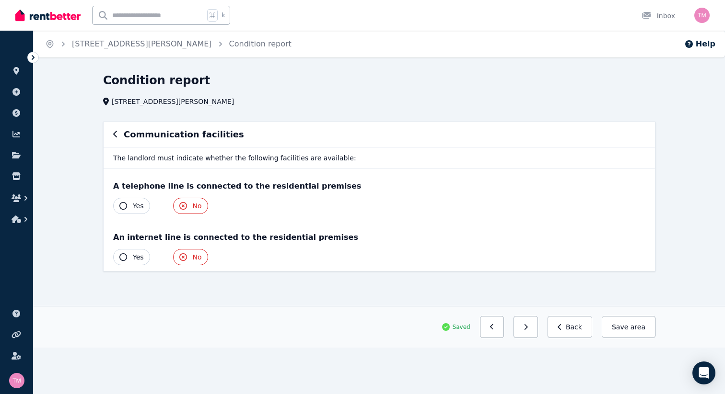
click at [525, 375] on div "Home [STREET_ADDRESS][GEOGRAPHIC_DATA][PERSON_NAME] Condition report Help Condi…" at bounding box center [362, 197] width 725 height 394
click at [634, 328] on span "area" at bounding box center [637, 328] width 15 height 10
click at [255, 44] on link "Condition report" at bounding box center [260, 43] width 62 height 9
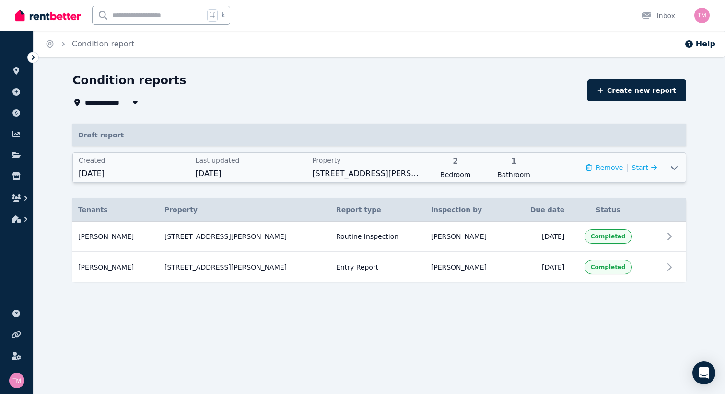
click at [676, 167] on icon at bounding box center [673, 168] width 7 height 4
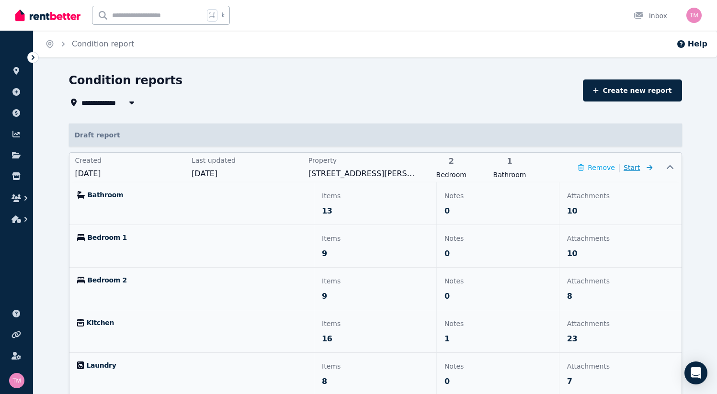
click at [632, 168] on span "Start" at bounding box center [632, 168] width 16 height 8
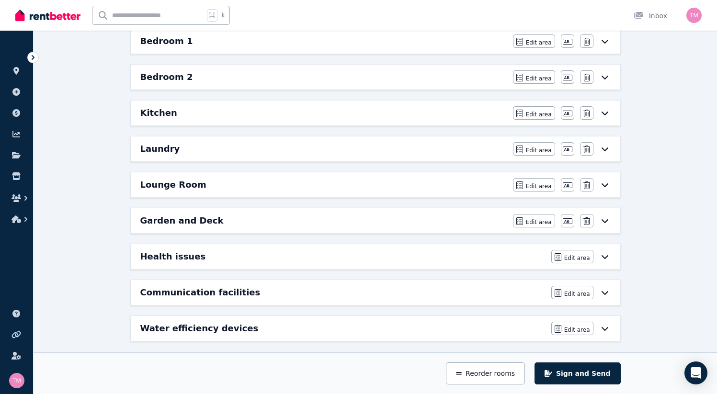
scroll to position [184, 0]
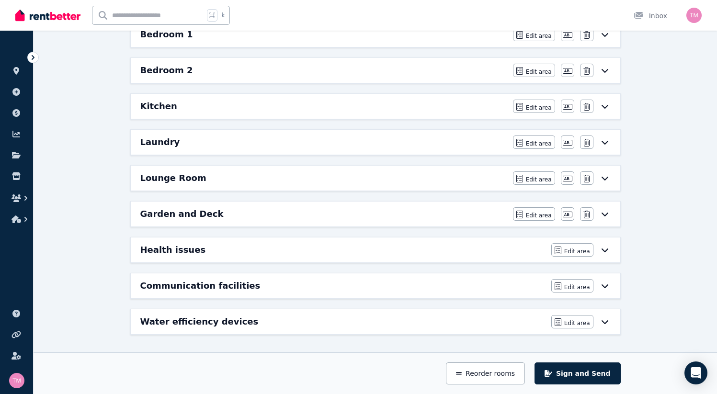
click at [611, 212] on icon at bounding box center [605, 214] width 12 height 8
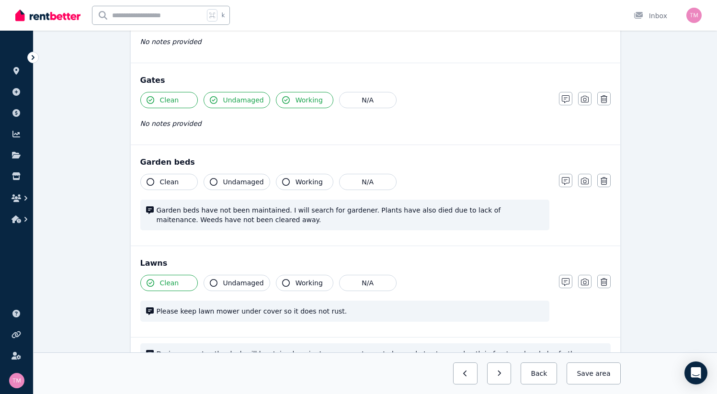
scroll to position [812, 0]
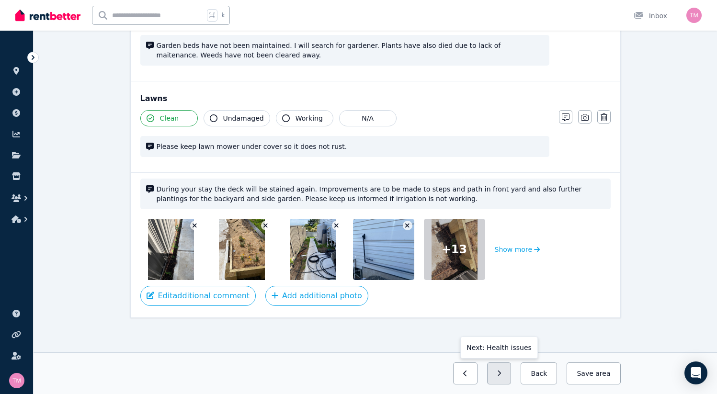
click at [512, 374] on button "button" at bounding box center [499, 374] width 24 height 22
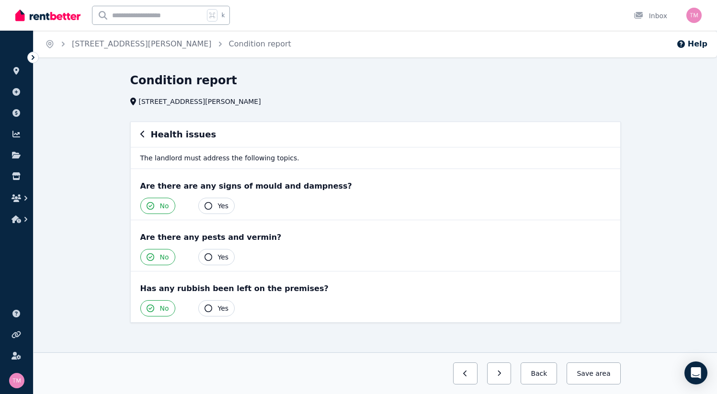
click at [512, 374] on button "button" at bounding box center [499, 374] width 24 height 22
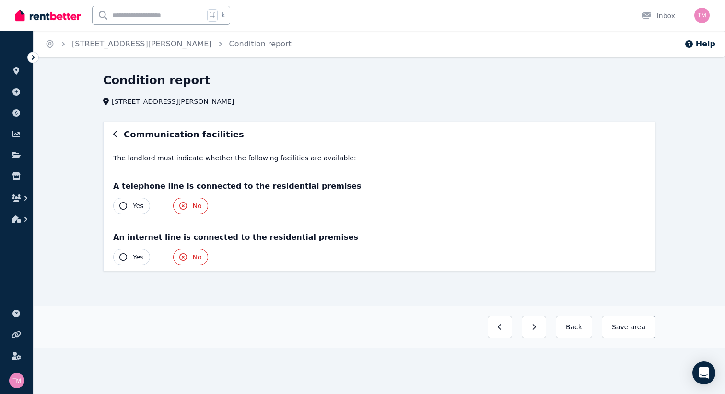
click at [540, 374] on div "Home [STREET_ADDRESS][GEOGRAPHIC_DATA][PERSON_NAME] Condition report Help Condi…" at bounding box center [362, 197] width 725 height 394
click at [541, 327] on button "button" at bounding box center [533, 327] width 24 height 22
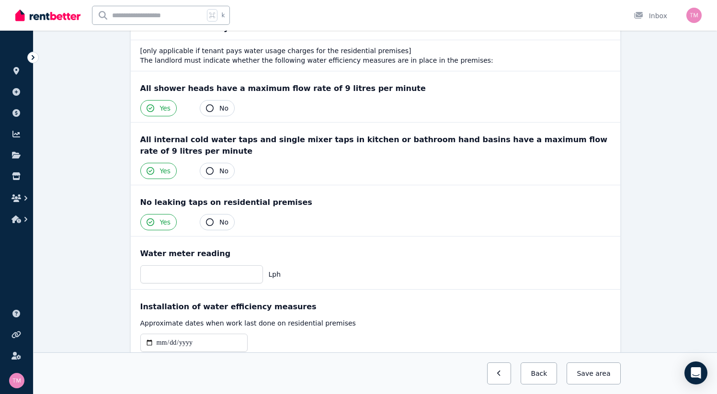
scroll to position [113, 0]
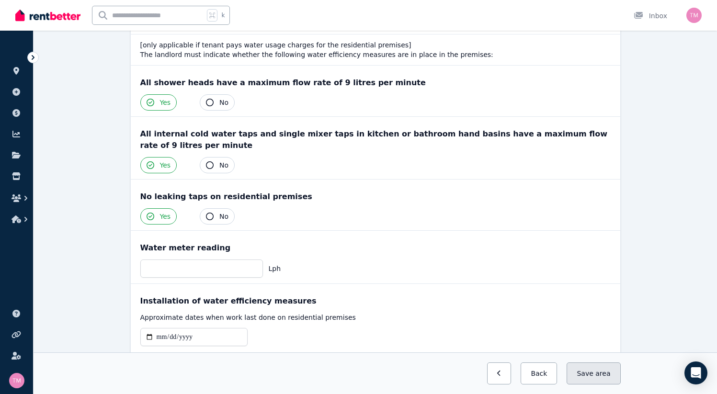
click at [621, 382] on button "Save area" at bounding box center [594, 374] width 54 height 22
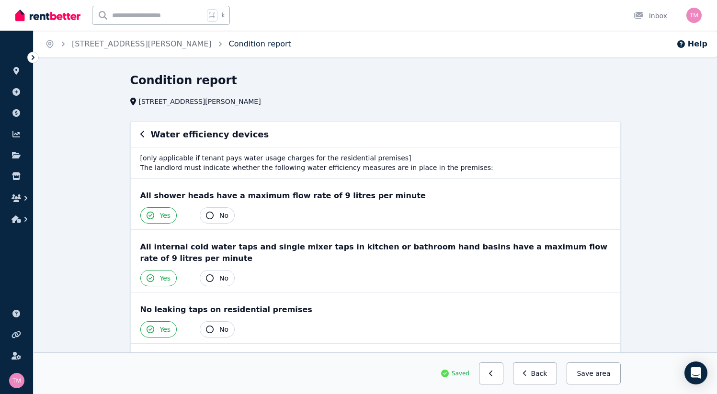
click at [254, 46] on link "Condition report" at bounding box center [260, 43] width 62 height 9
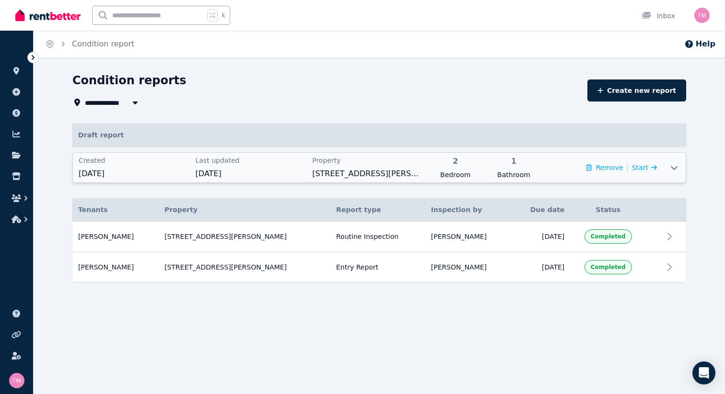
click at [679, 164] on icon at bounding box center [674, 168] width 12 height 8
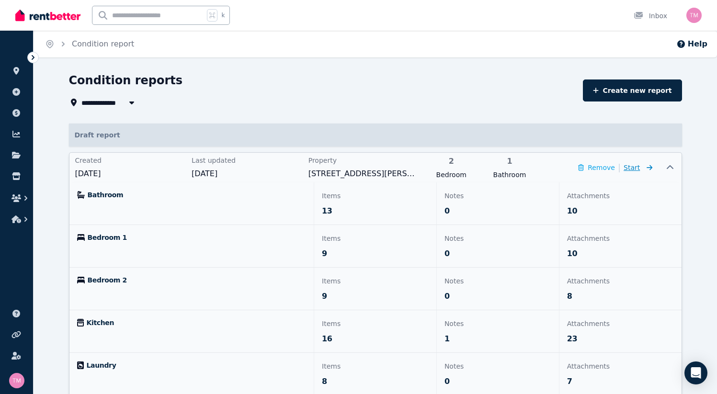
click at [632, 167] on span "Start" at bounding box center [632, 168] width 16 height 8
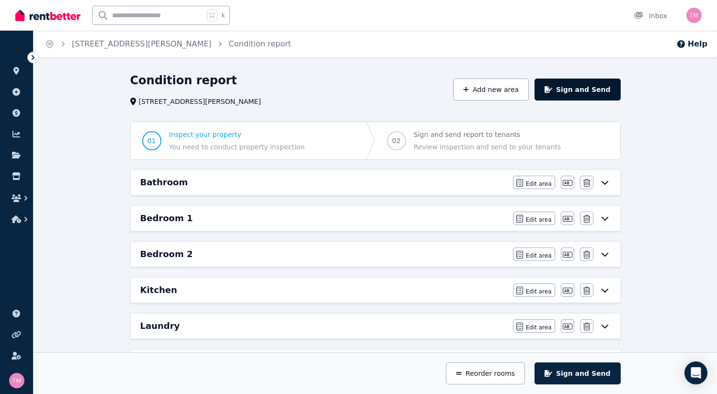
click at [608, 90] on button "Sign and Send" at bounding box center [578, 90] width 86 height 22
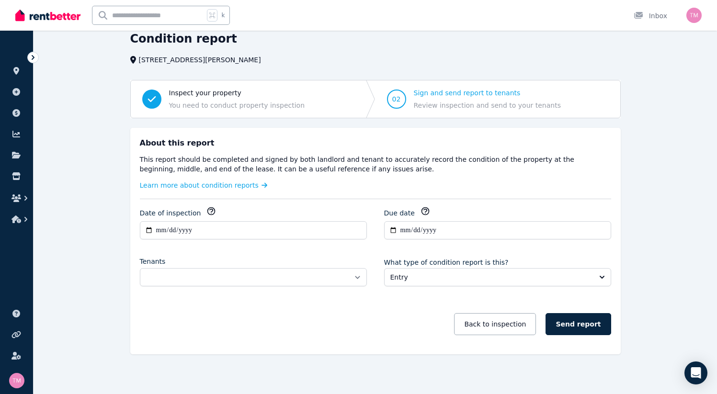
scroll to position [46, 0]
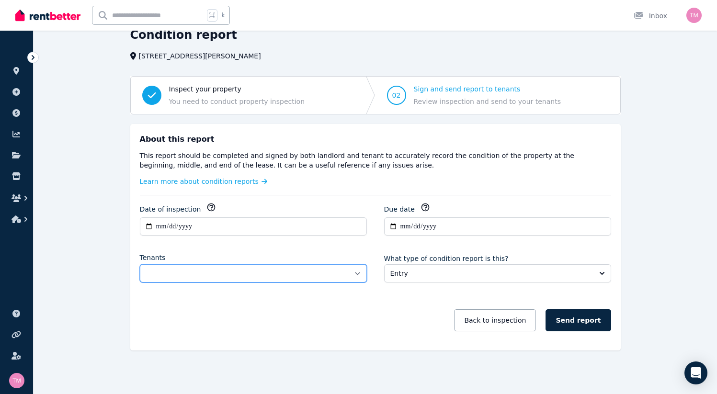
click at [356, 272] on select "**********" at bounding box center [253, 274] width 227 height 18
select select "**********"
click at [140, 265] on select "**********" at bounding box center [253, 274] width 227 height 18
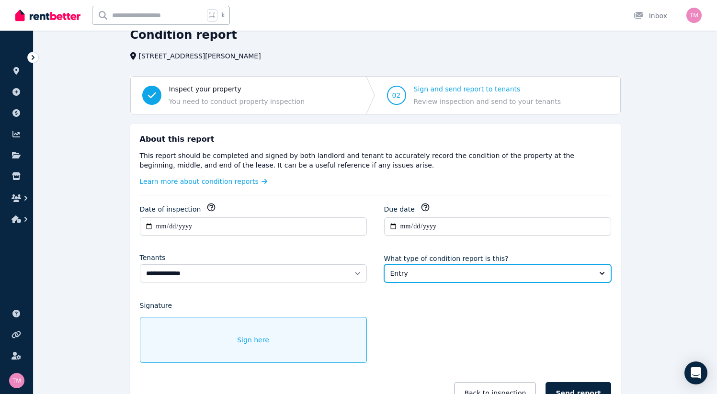
click at [441, 277] on span "Entry" at bounding box center [491, 274] width 201 height 10
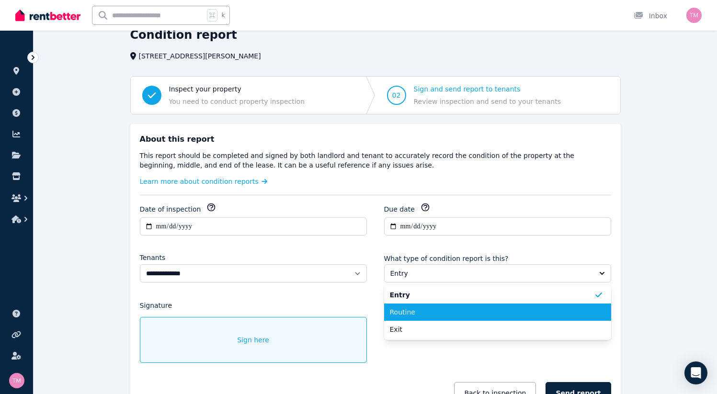
click at [408, 308] on span "Routine" at bounding box center [492, 313] width 204 height 10
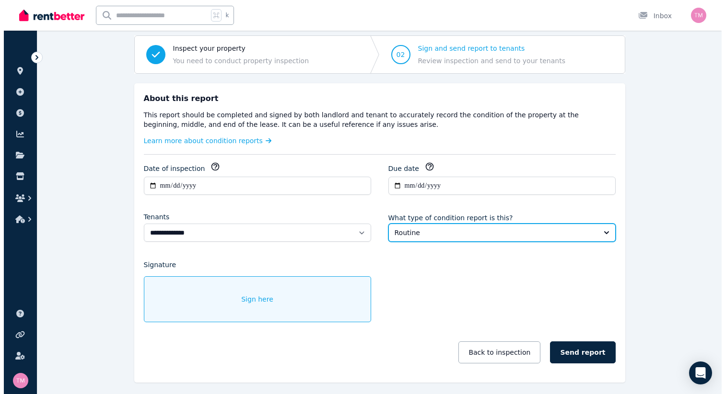
scroll to position [118, 0]
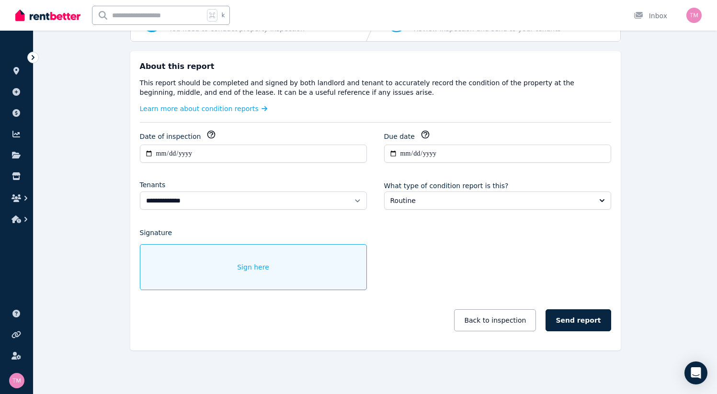
click at [237, 264] on span "Sign here" at bounding box center [253, 268] width 32 height 10
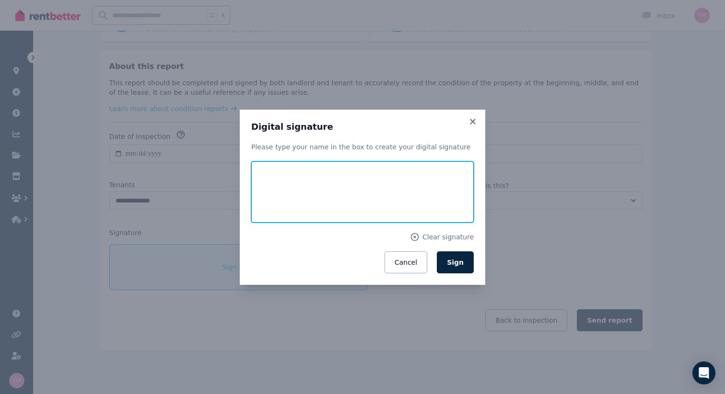
drag, startPoint x: 281, startPoint y: 176, endPoint x: 307, endPoint y: 181, distance: 26.9
click at [307, 182] on input "text" at bounding box center [362, 191] width 222 height 61
type input "**********"
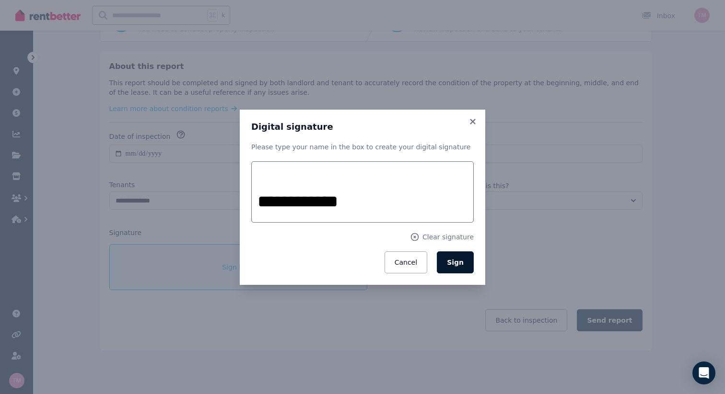
click at [454, 270] on button "Sign" at bounding box center [455, 263] width 37 height 22
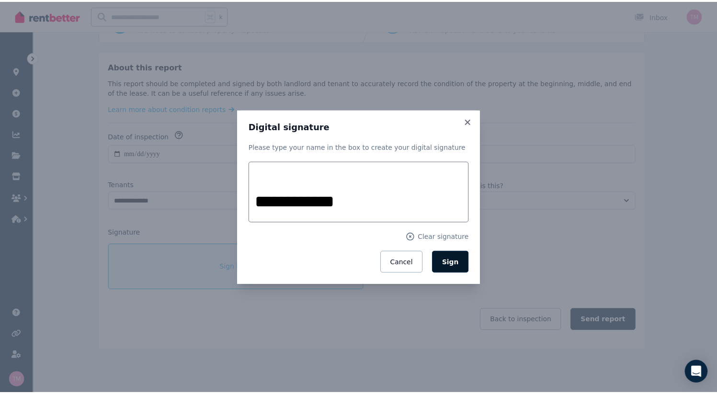
scroll to position [88, 0]
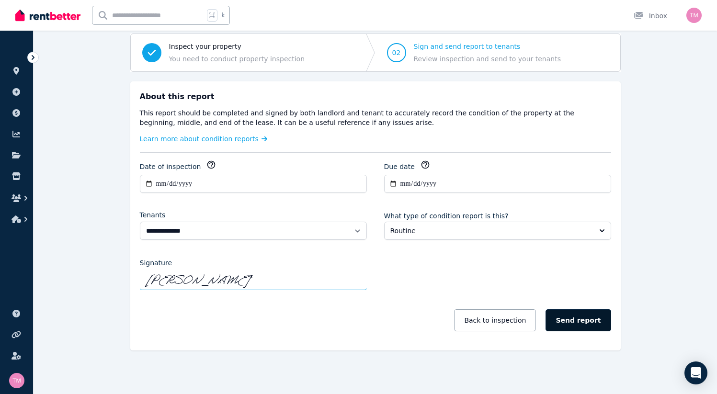
click at [601, 321] on button "Send report" at bounding box center [578, 321] width 65 height 22
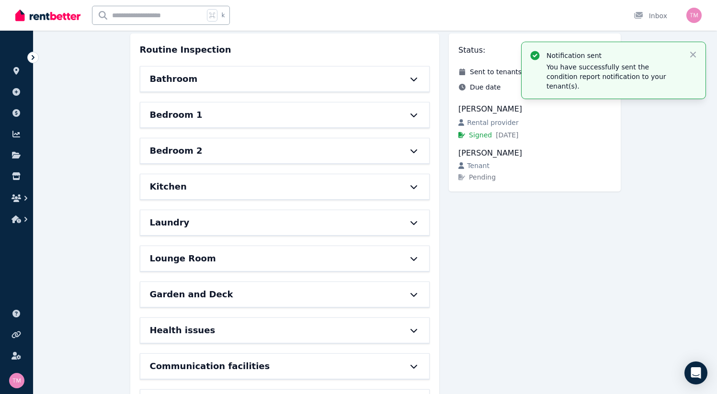
click at [691, 49] on div "Notification sent You have successfully sent the condition report notification …" at bounding box center [614, 70] width 184 height 57
click at [689, 55] on icon "button" at bounding box center [694, 55] width 10 height 10
